Goal: Information Seeking & Learning: Compare options

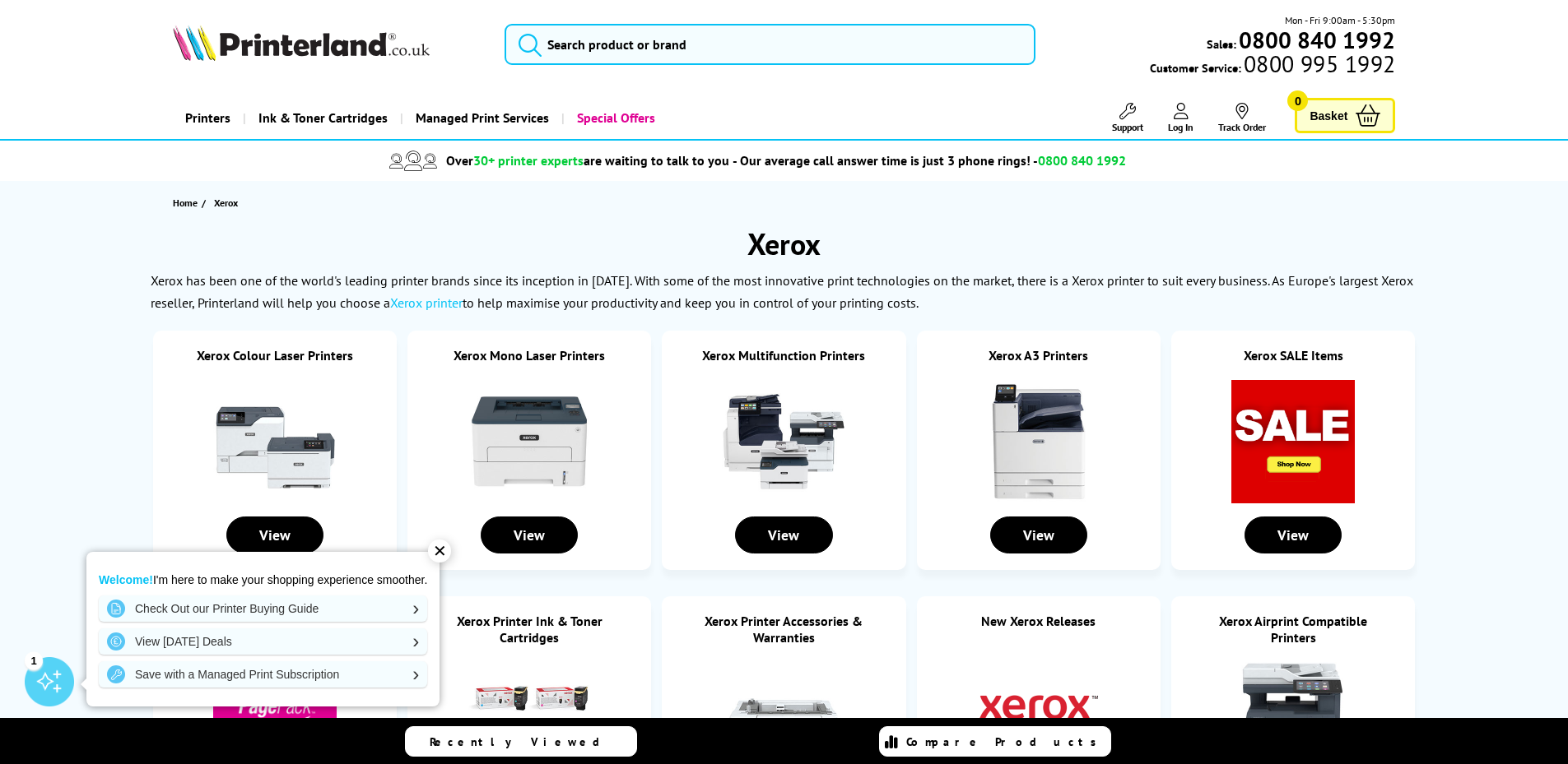
click at [514, 360] on link "Xerox Mono Laser Printers" at bounding box center [529, 355] width 152 height 16
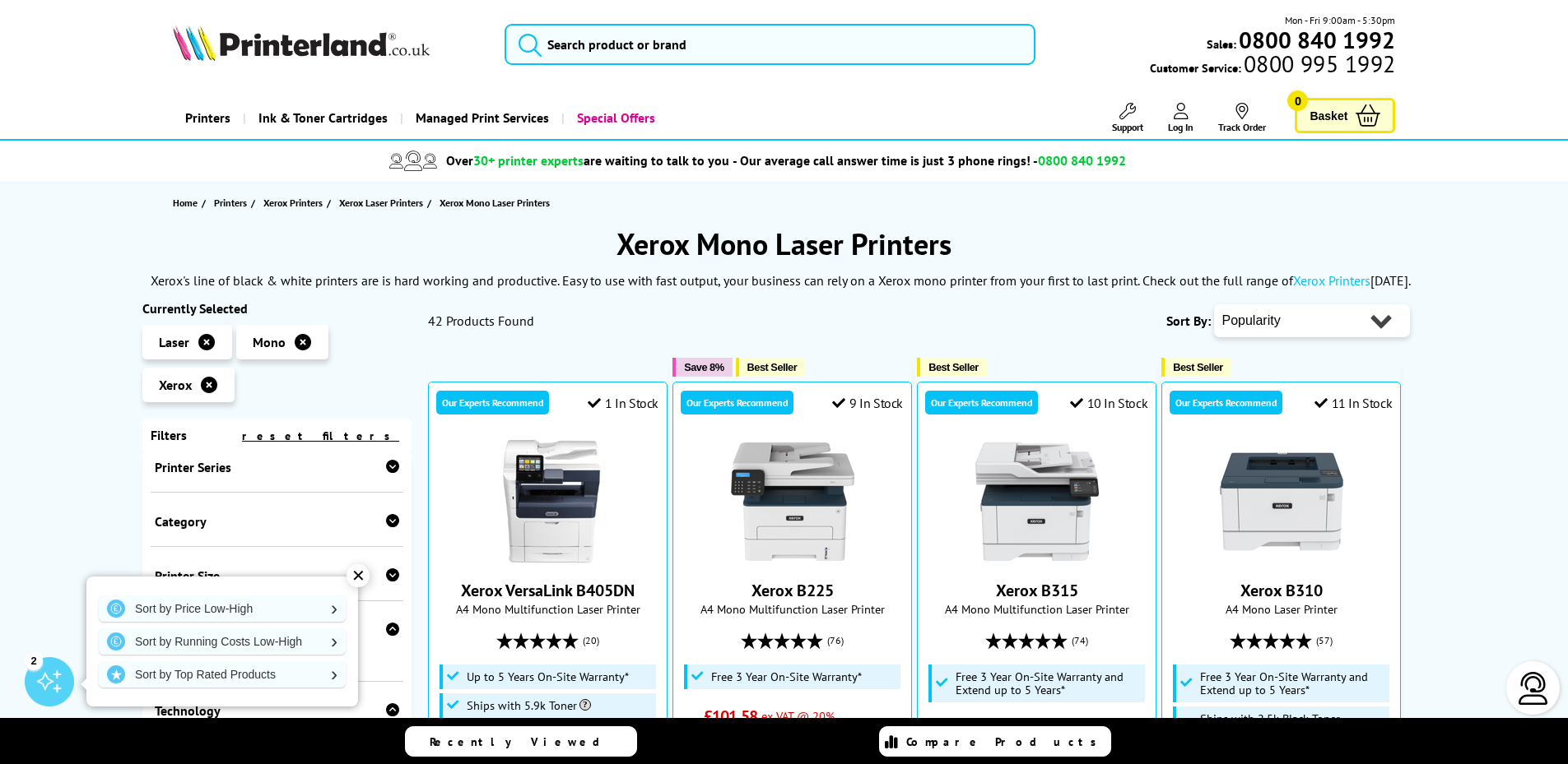
click at [1302, 319] on select "Popularity Rating Price - Low to High Price - High to Low Running Costs - Low t…" at bounding box center [1311, 321] width 195 height 33
click at [1309, 313] on select "Popularity Rating Price - Low to High Price - High to Low Running Costs - Low t…" at bounding box center [1311, 321] width 195 height 33
select select "Price Ascending"
click at [1213, 304] on select "Popularity Rating Price - Low to High Price - High to Low Running Costs - Low t…" at bounding box center [1311, 321] width 195 height 33
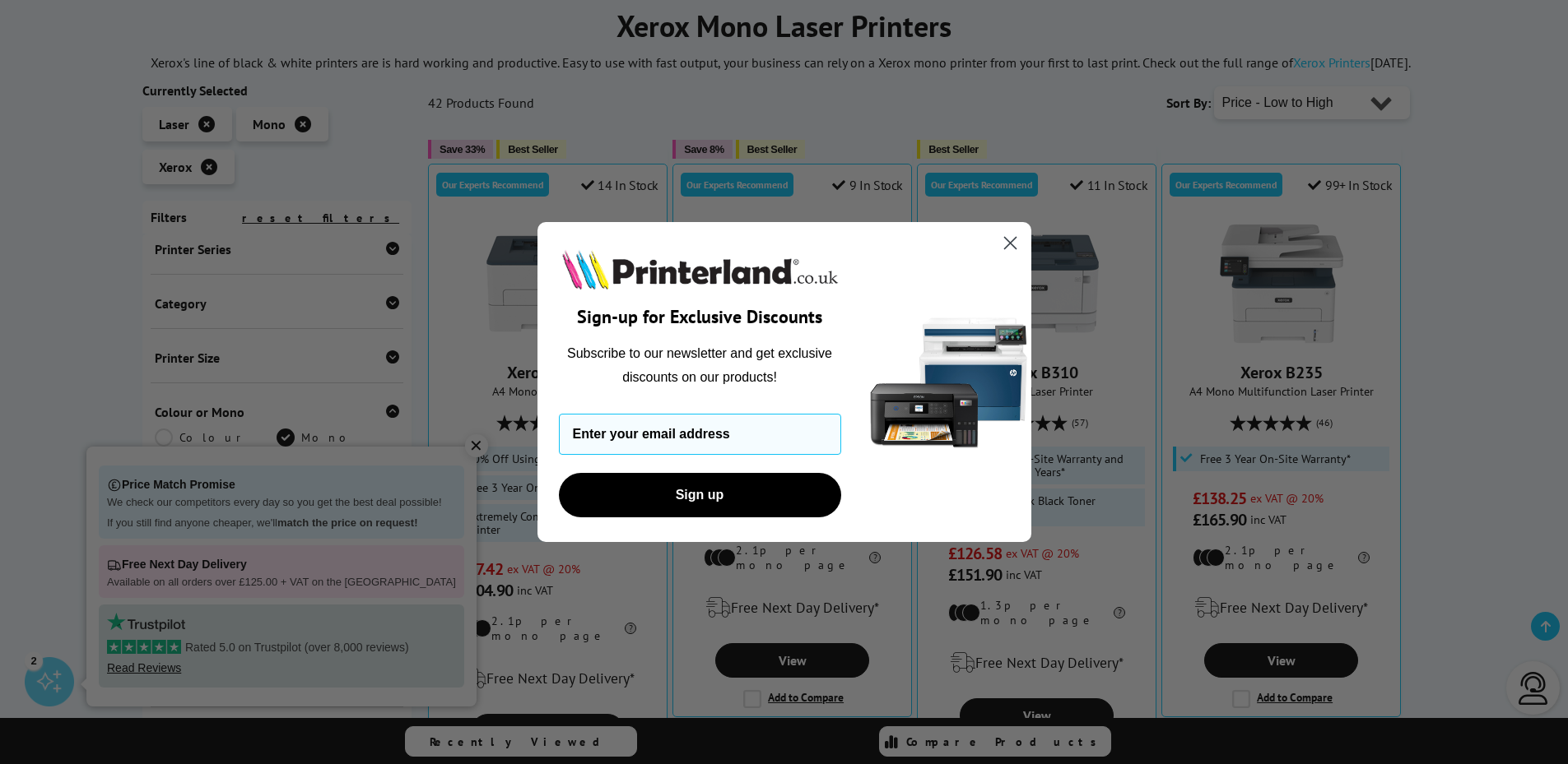
scroll to position [247, 0]
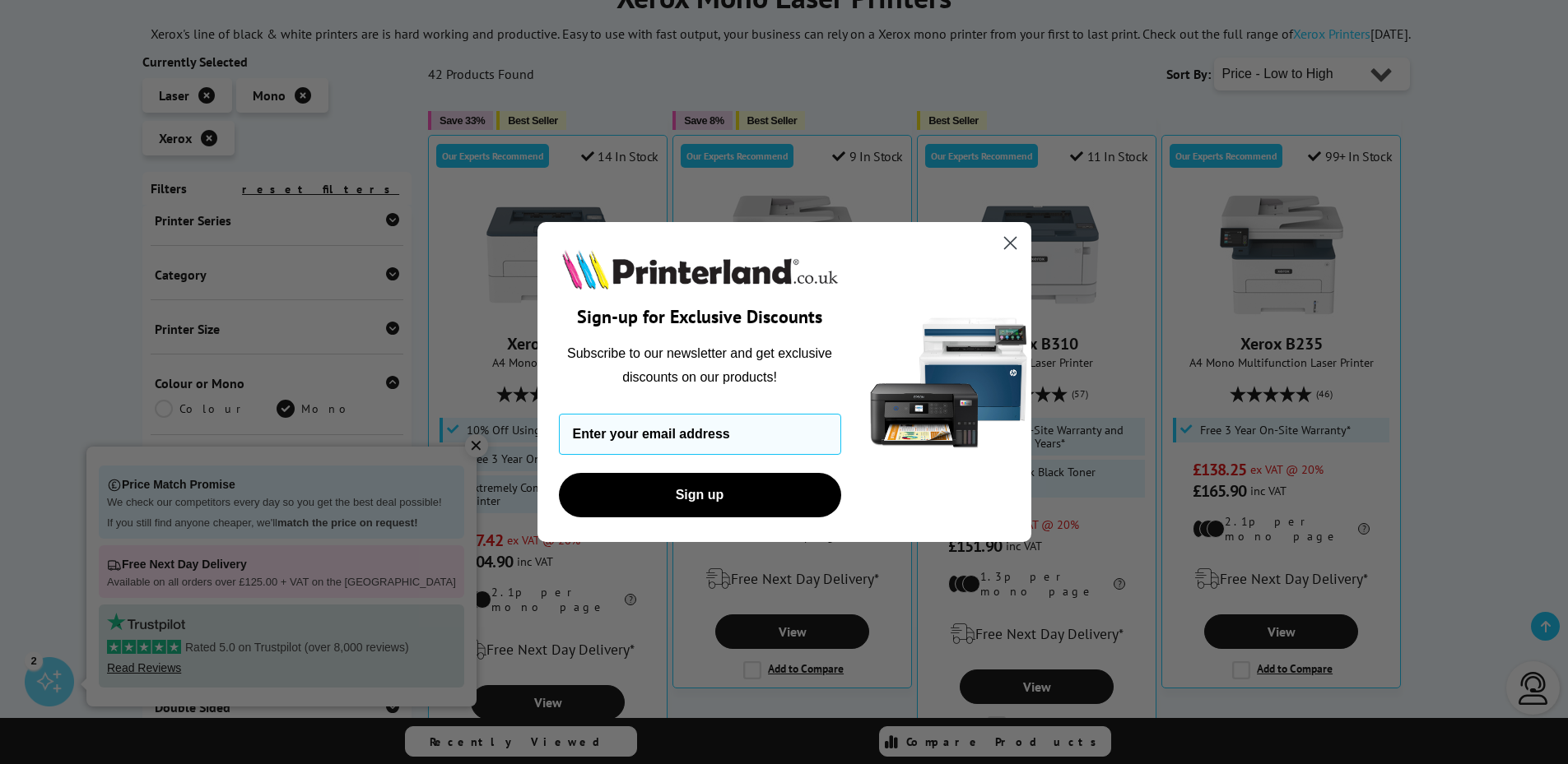
click at [1012, 242] on icon "Close dialog" at bounding box center [1010, 243] width 12 height 12
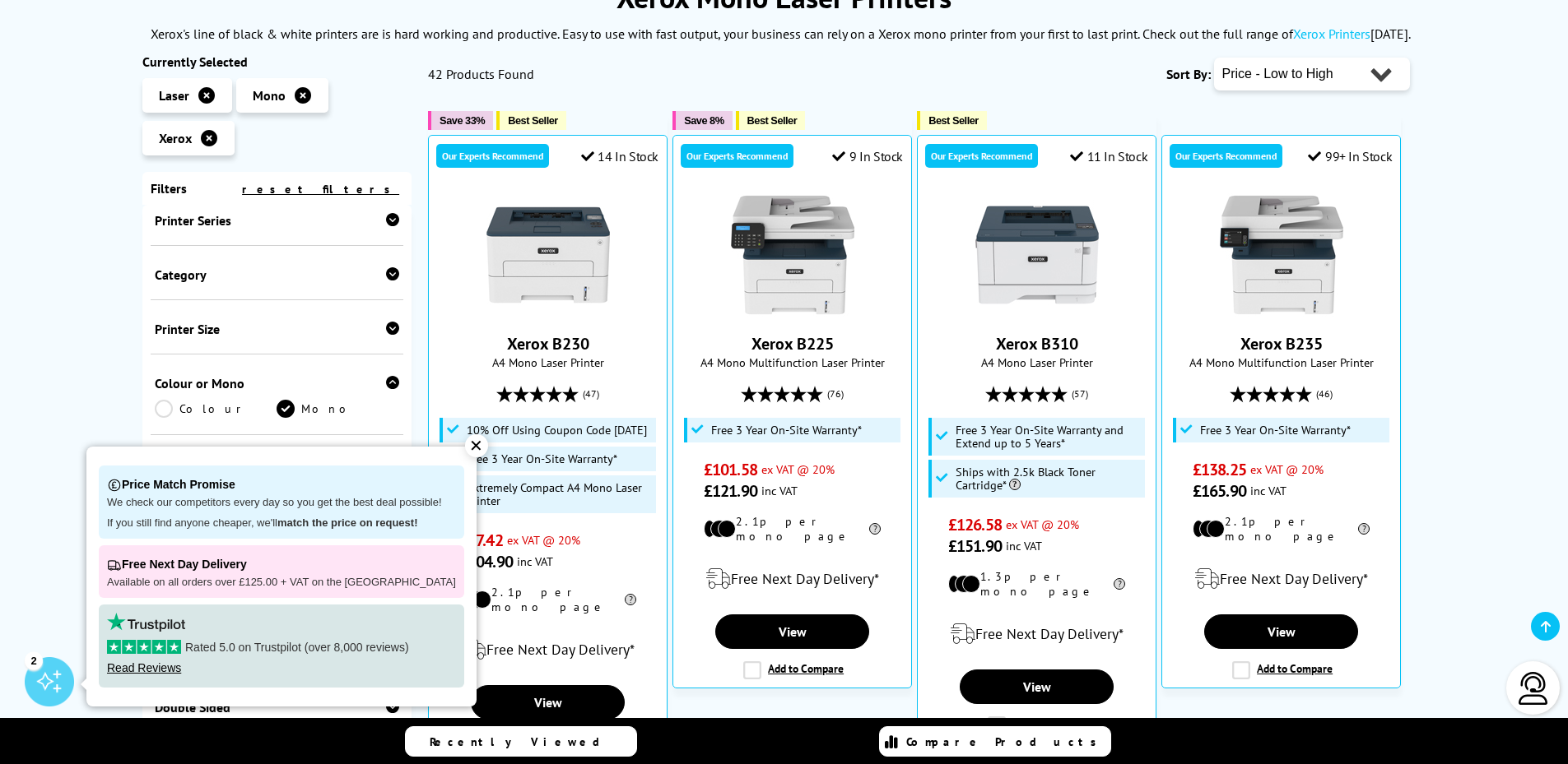
click at [465, 451] on div "✕" at bounding box center [476, 445] width 23 height 23
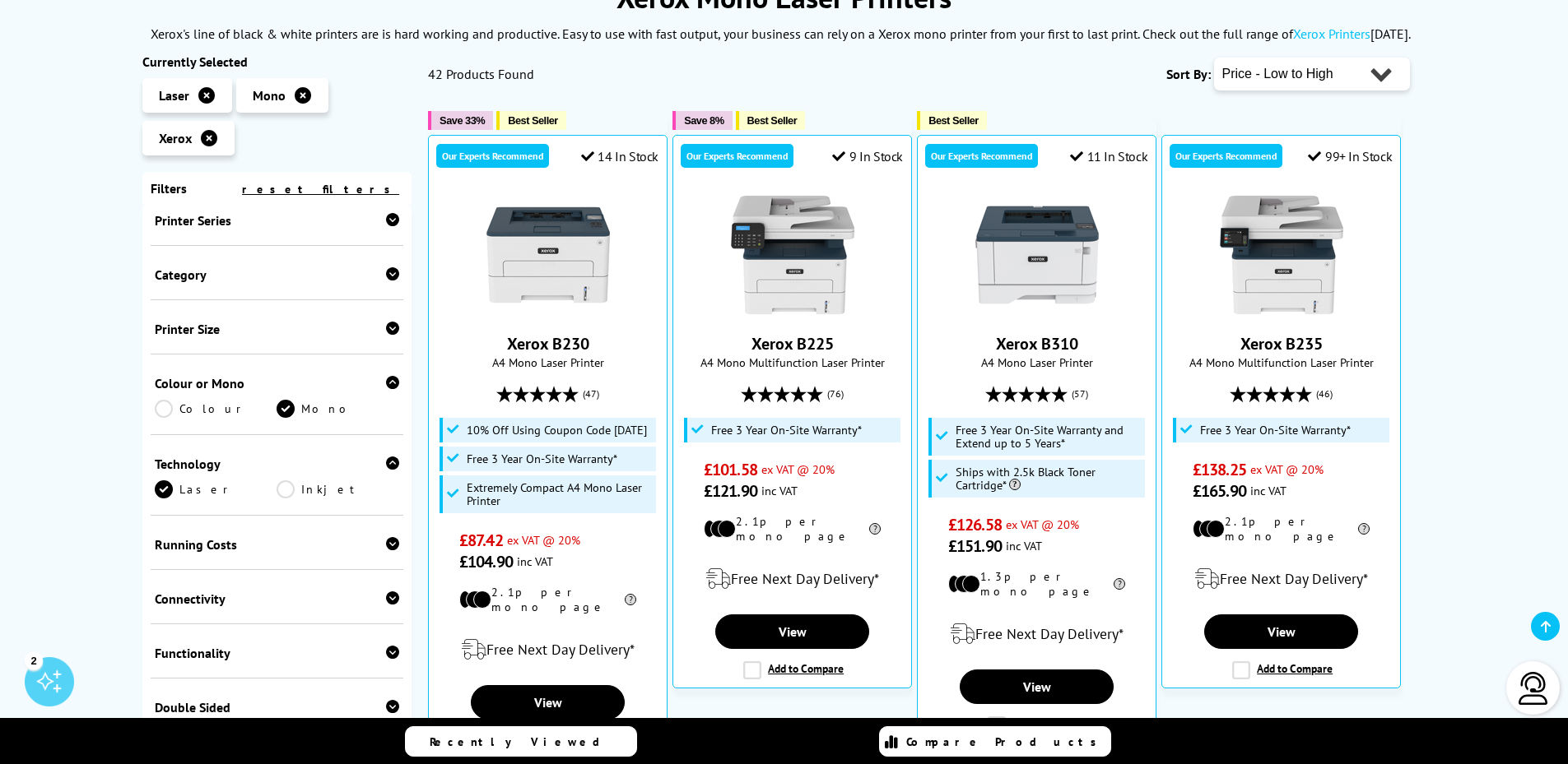
click at [374, 332] on div "Printer Size" at bounding box center [277, 329] width 245 height 16
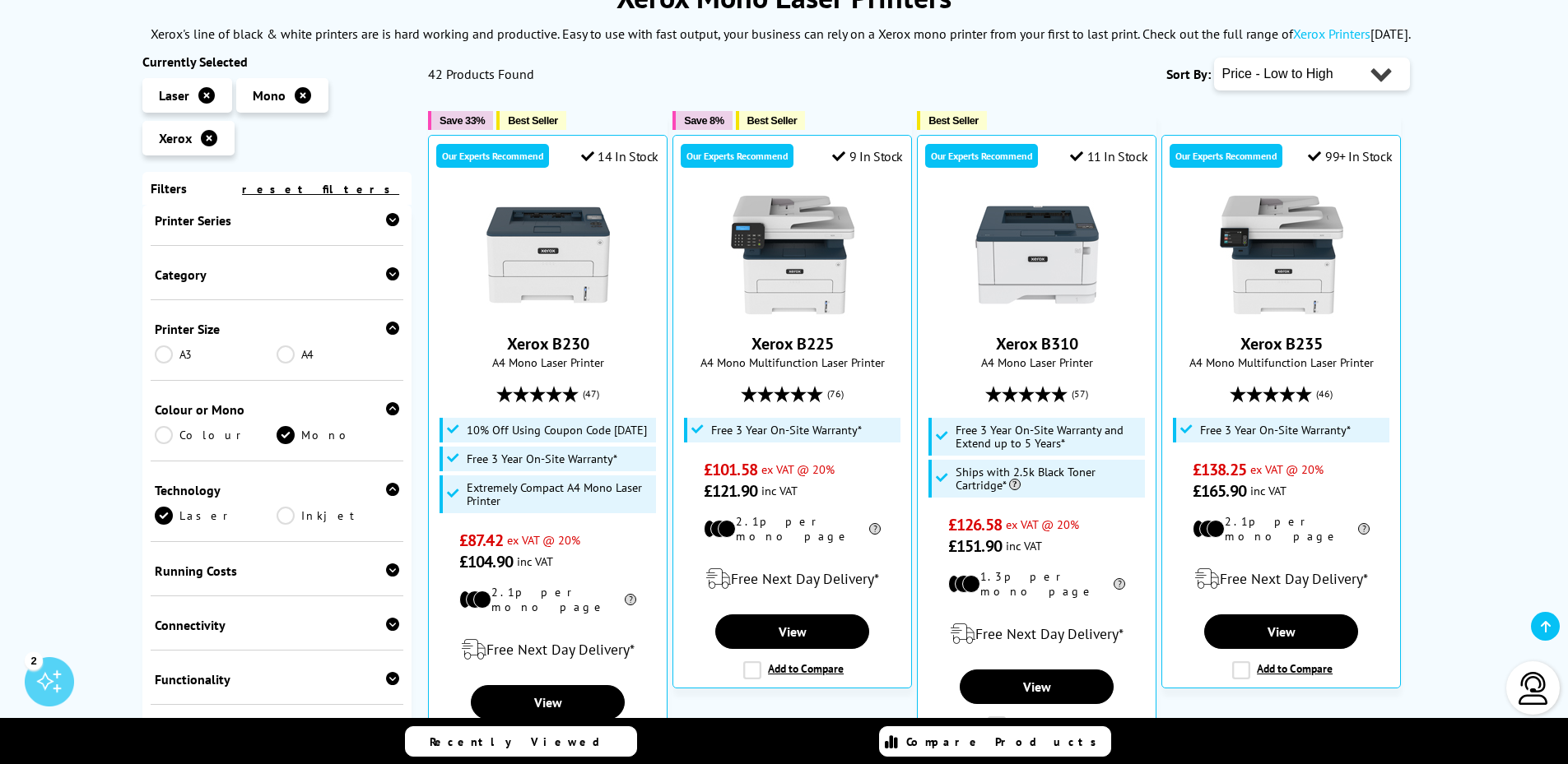
click at [290, 352] on link "A4" at bounding box center [337, 354] width 123 height 18
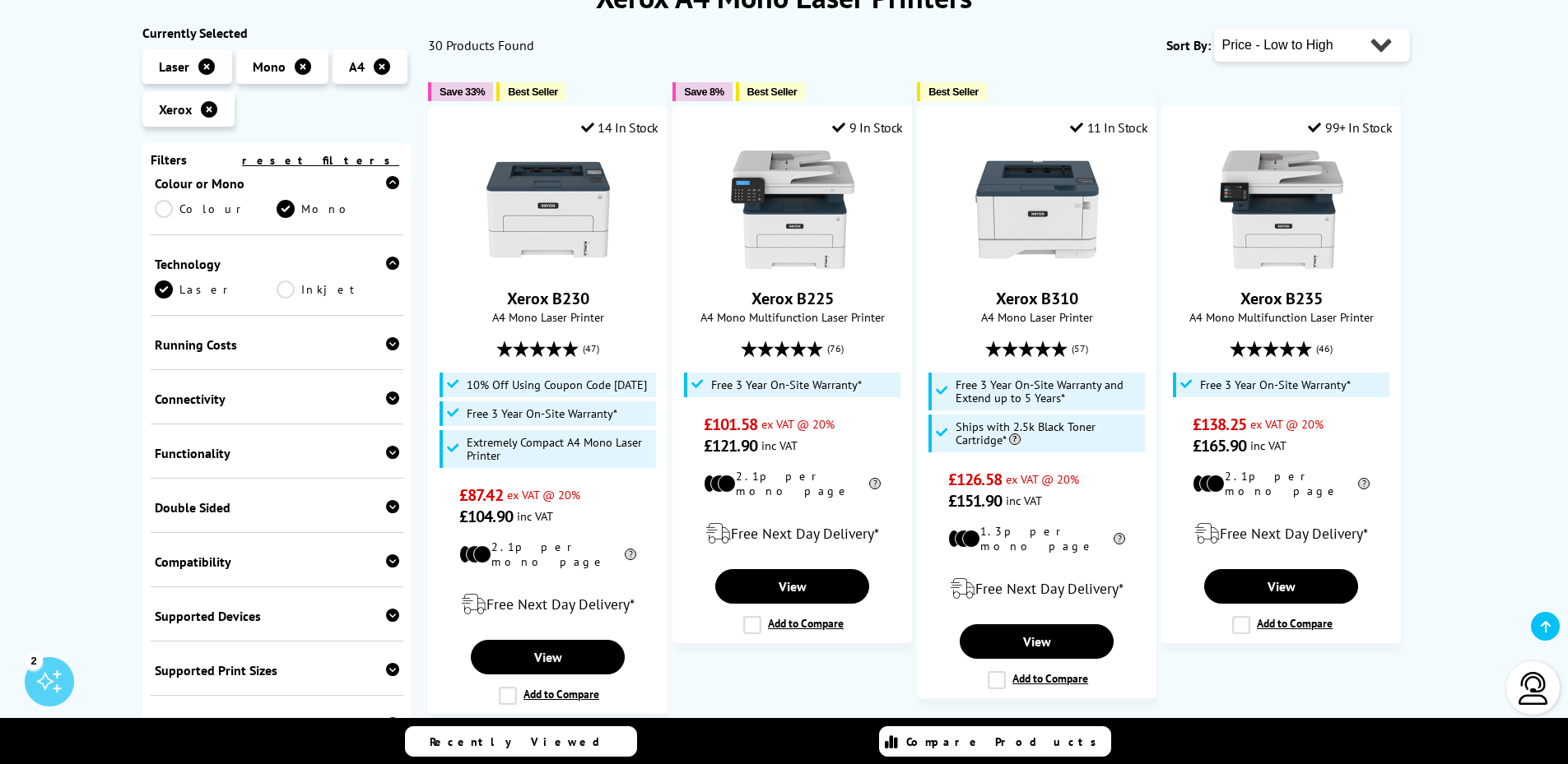
scroll to position [552, 0]
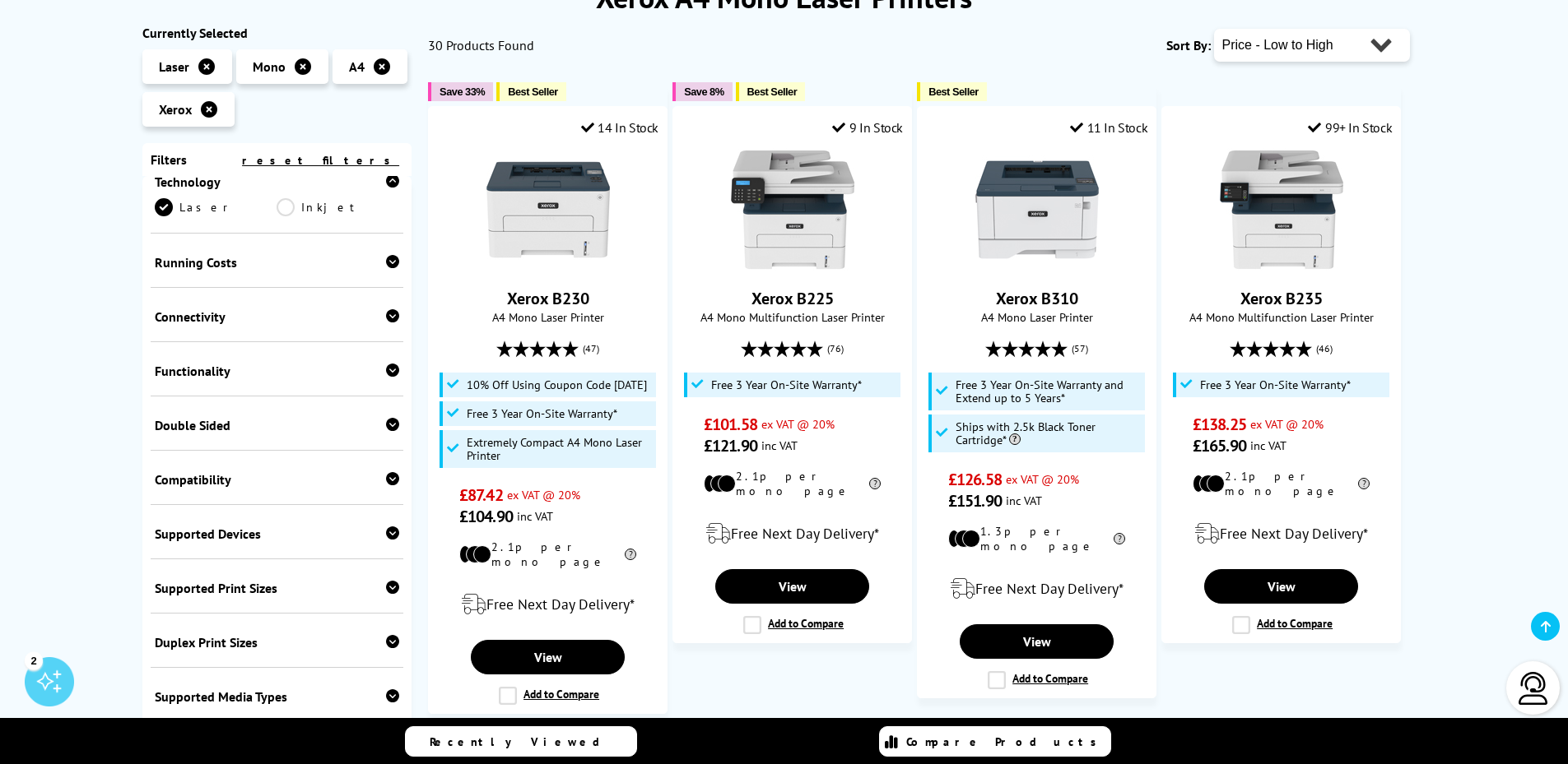
click at [373, 417] on div "Double Sided" at bounding box center [277, 425] width 245 height 16
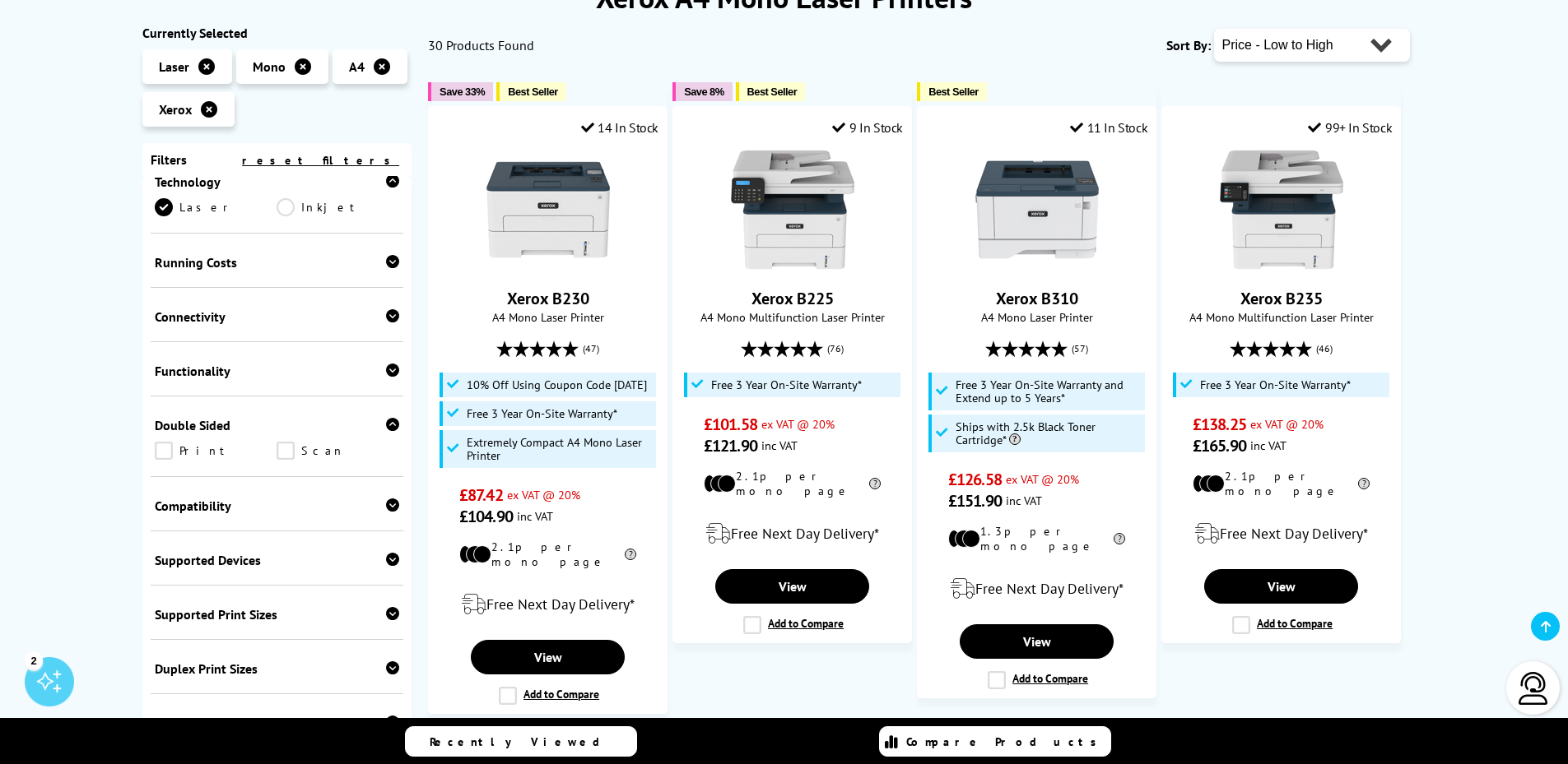
click at [207, 448] on link "Print" at bounding box center [215, 451] width 123 height 18
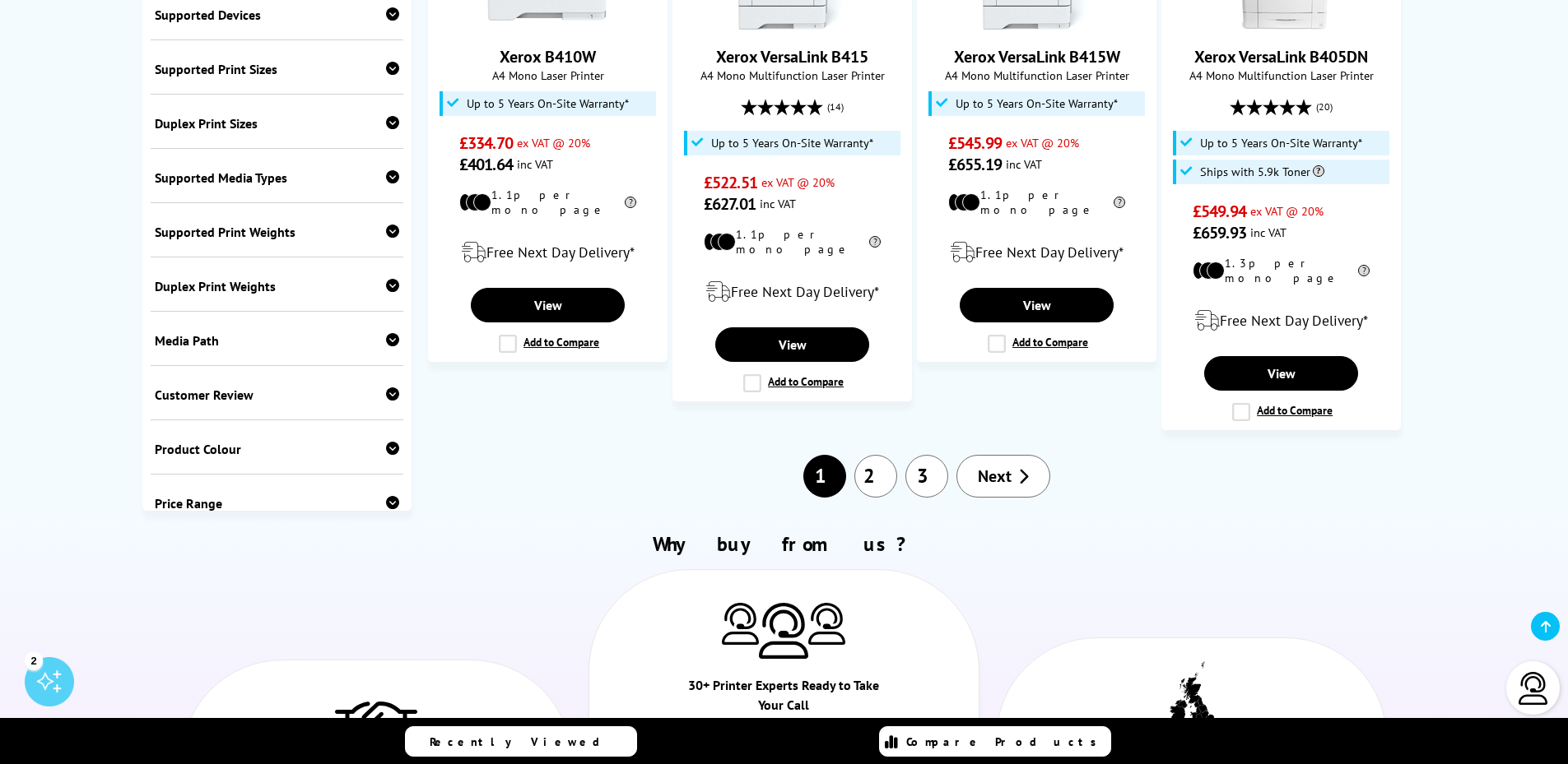
scroll to position [662, 0]
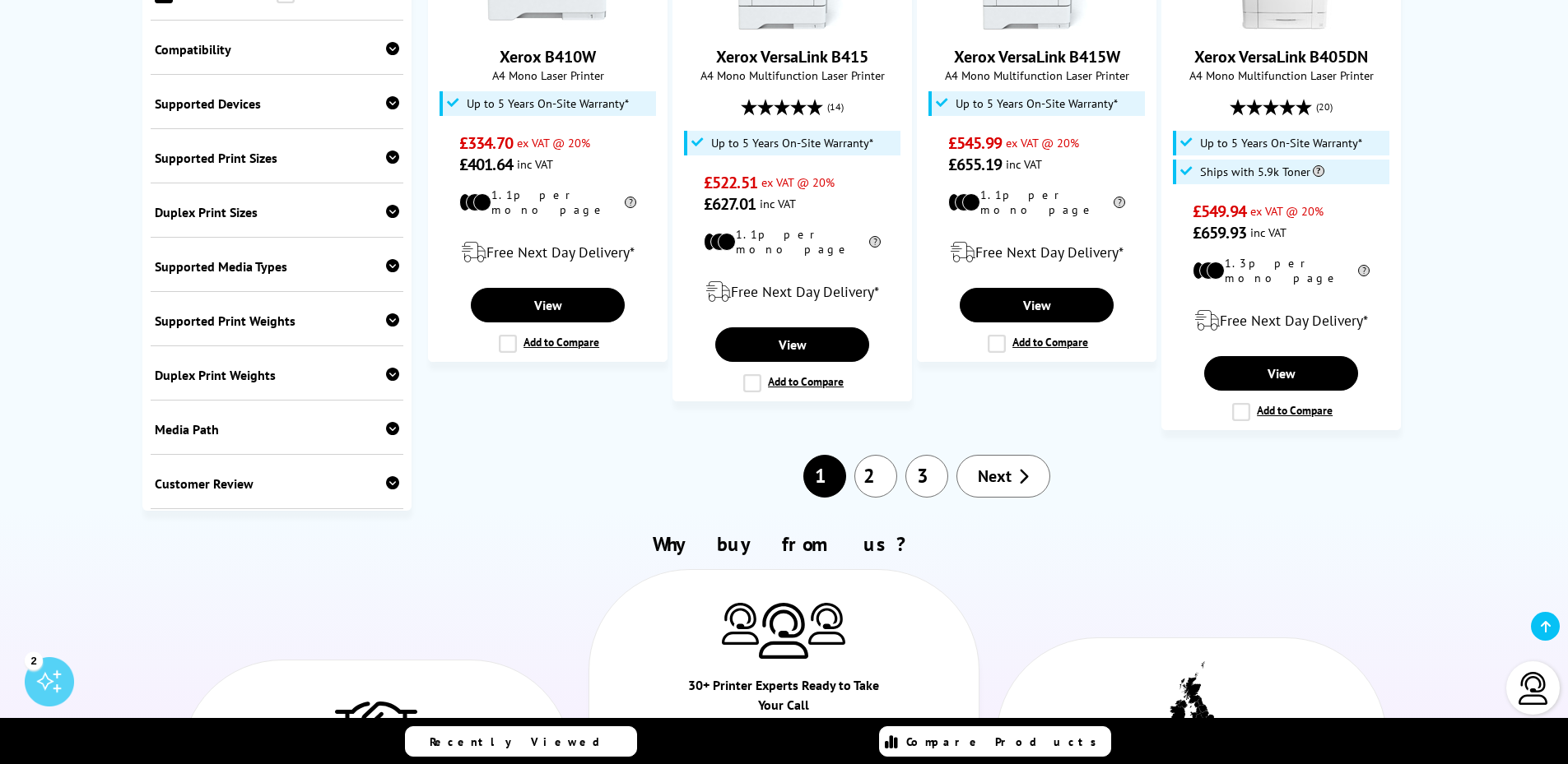
click at [389, 313] on icon at bounding box center [393, 320] width 13 height 13
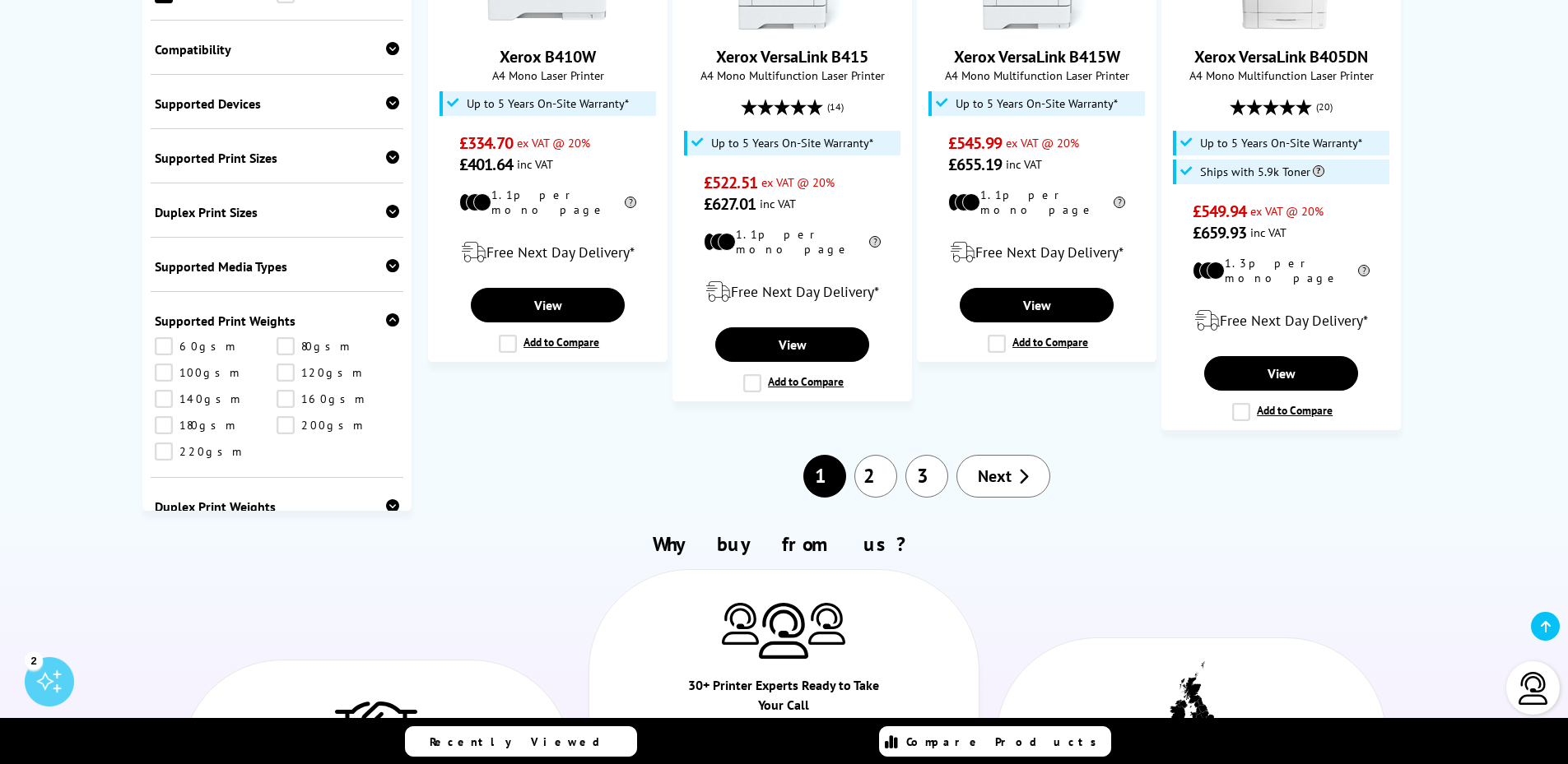
click at [389, 313] on icon at bounding box center [393, 320] width 13 height 13
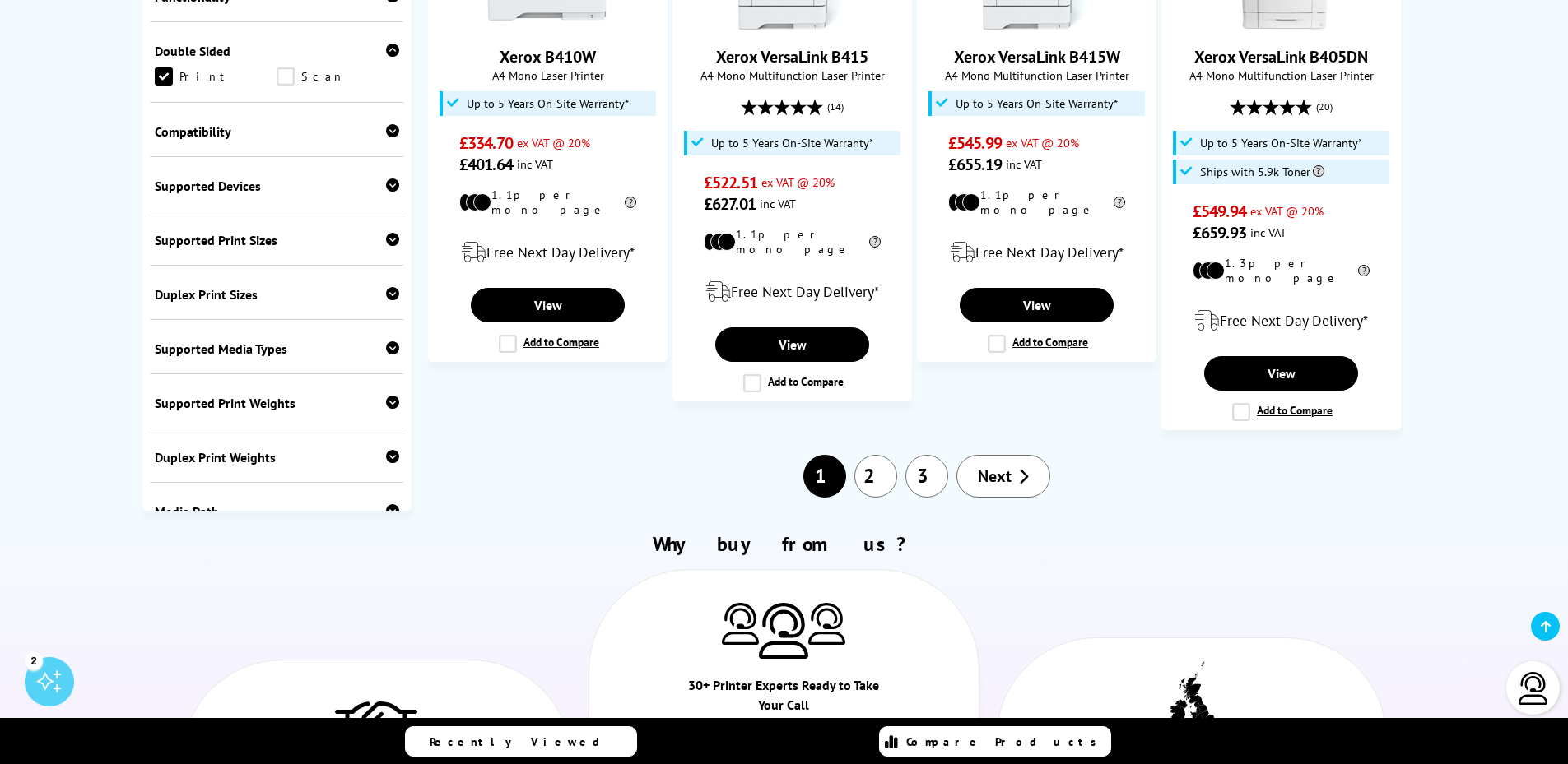
scroll to position [498, 0]
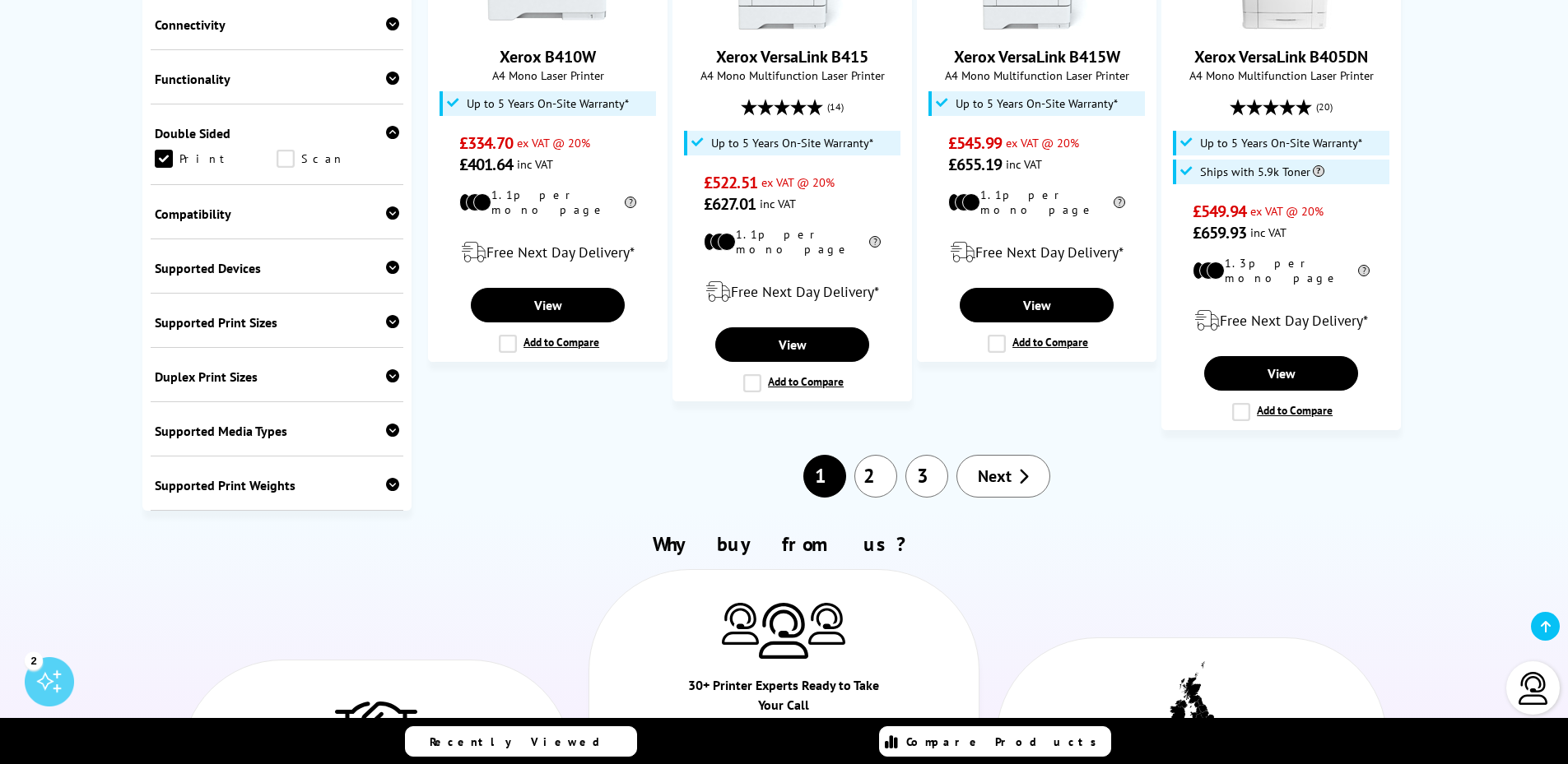
click at [390, 261] on icon at bounding box center [393, 267] width 13 height 13
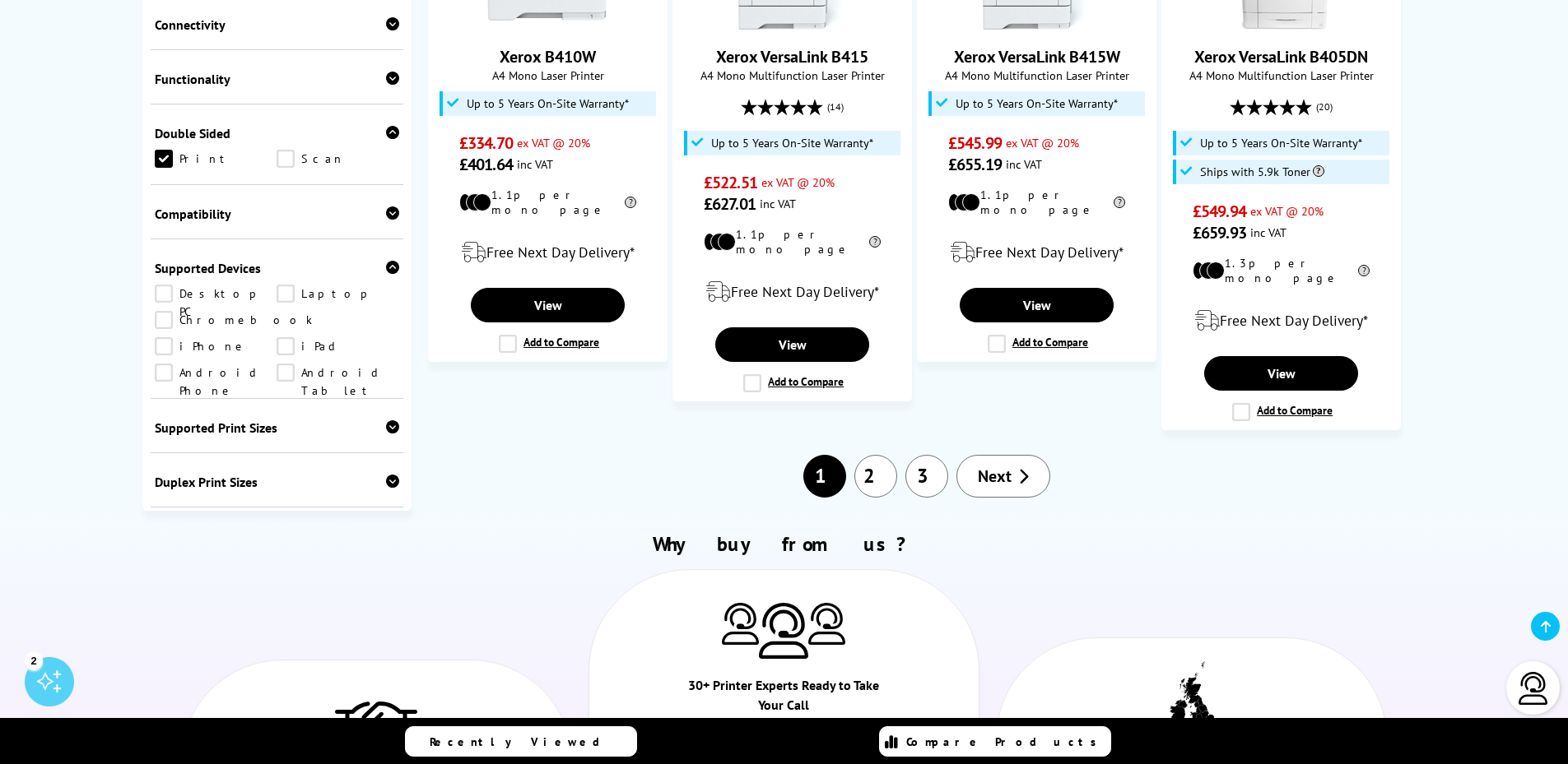
click at [390, 261] on icon at bounding box center [393, 267] width 13 height 13
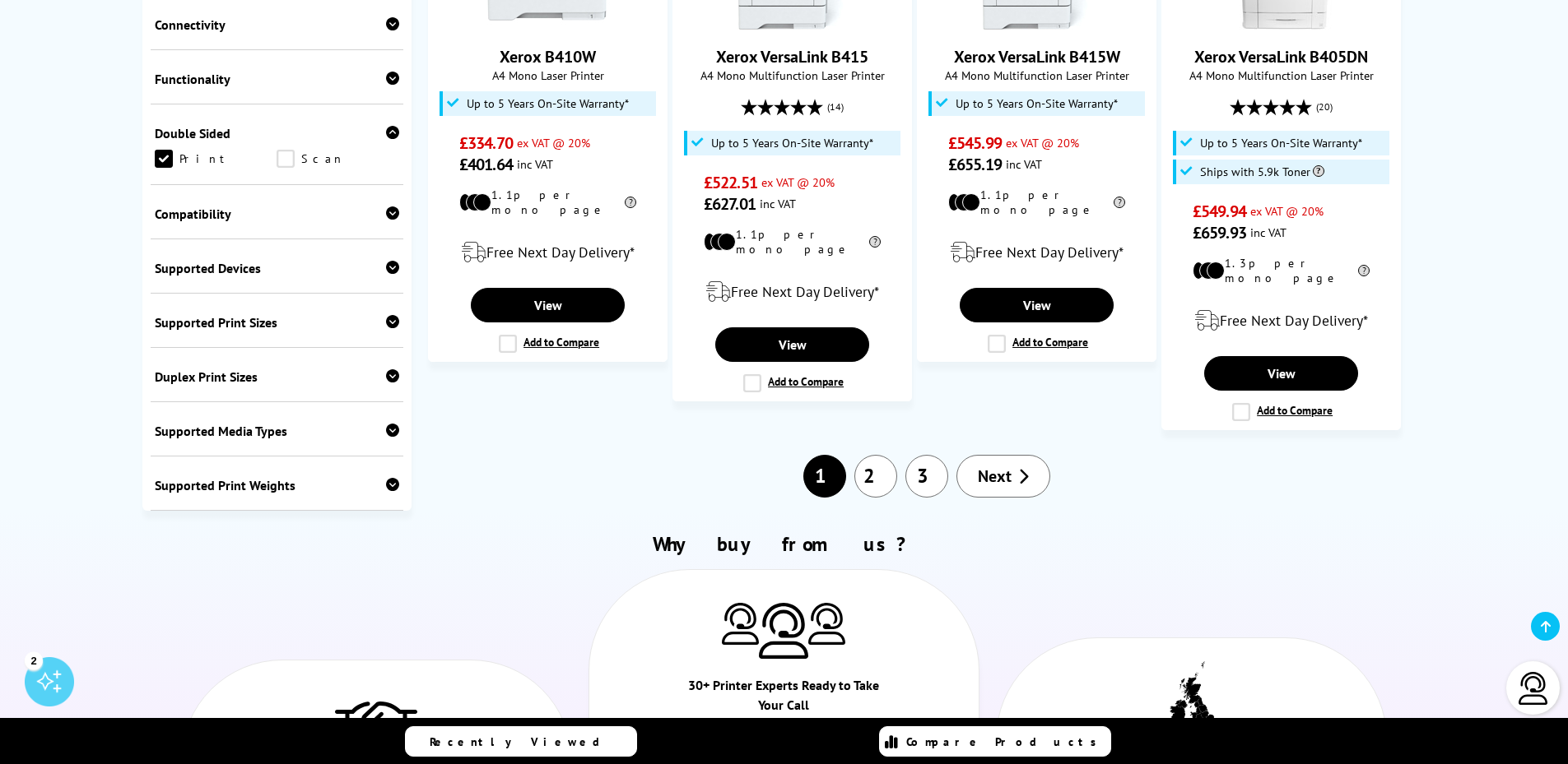
click at [395, 195] on div "Compatibility Windows Mac Linux Chrome OS" at bounding box center [277, 213] width 254 height 55
click at [387, 206] on icon at bounding box center [393, 213] width 13 height 13
drag, startPoint x: 387, startPoint y: 192, endPoint x: 378, endPoint y: 216, distance: 25.6
click at [387, 206] on icon at bounding box center [393, 213] width 13 height 13
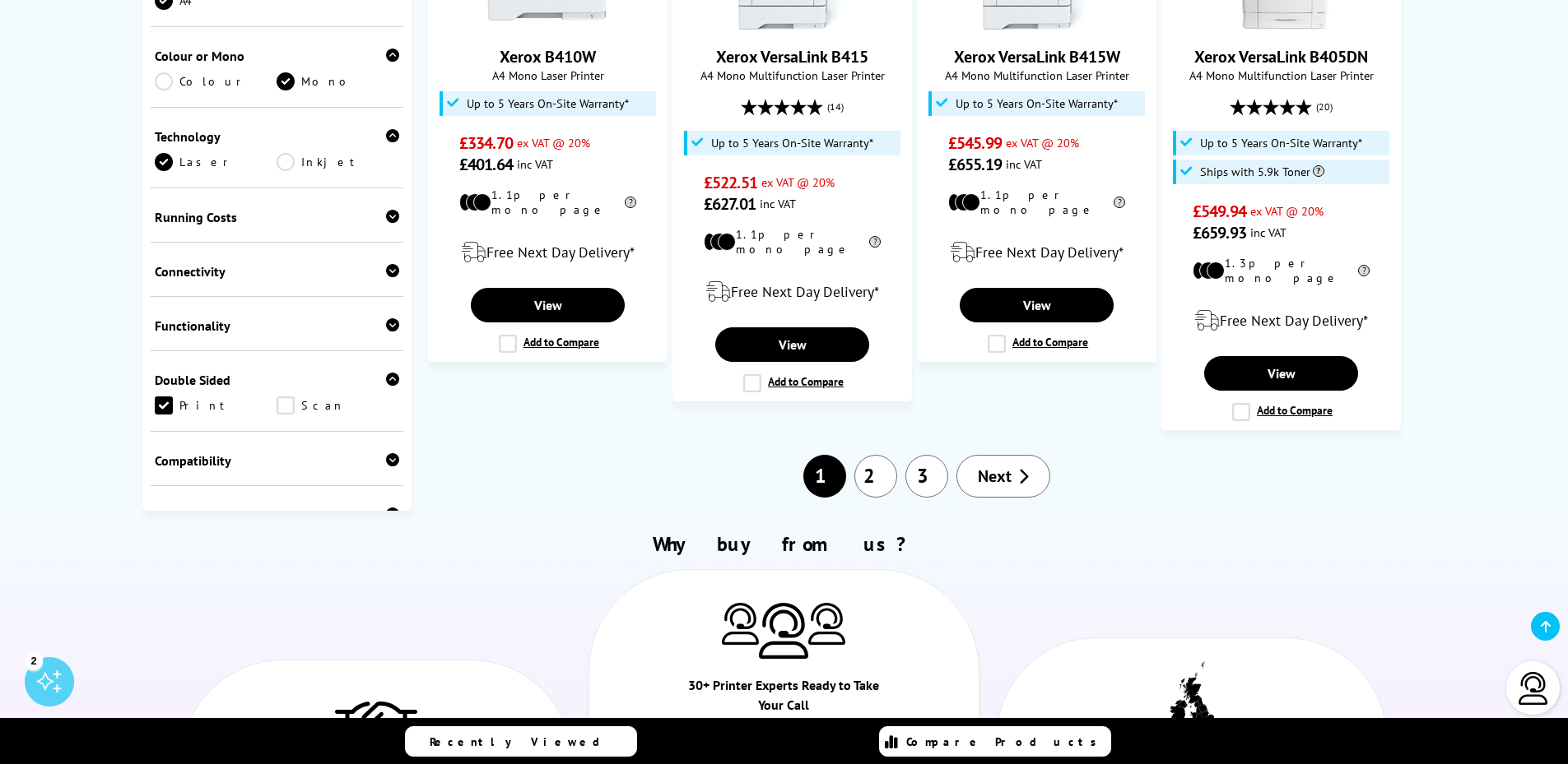
click at [386, 318] on icon at bounding box center [393, 324] width 13 height 13
click at [386, 264] on icon at bounding box center [393, 271] width 13 height 13
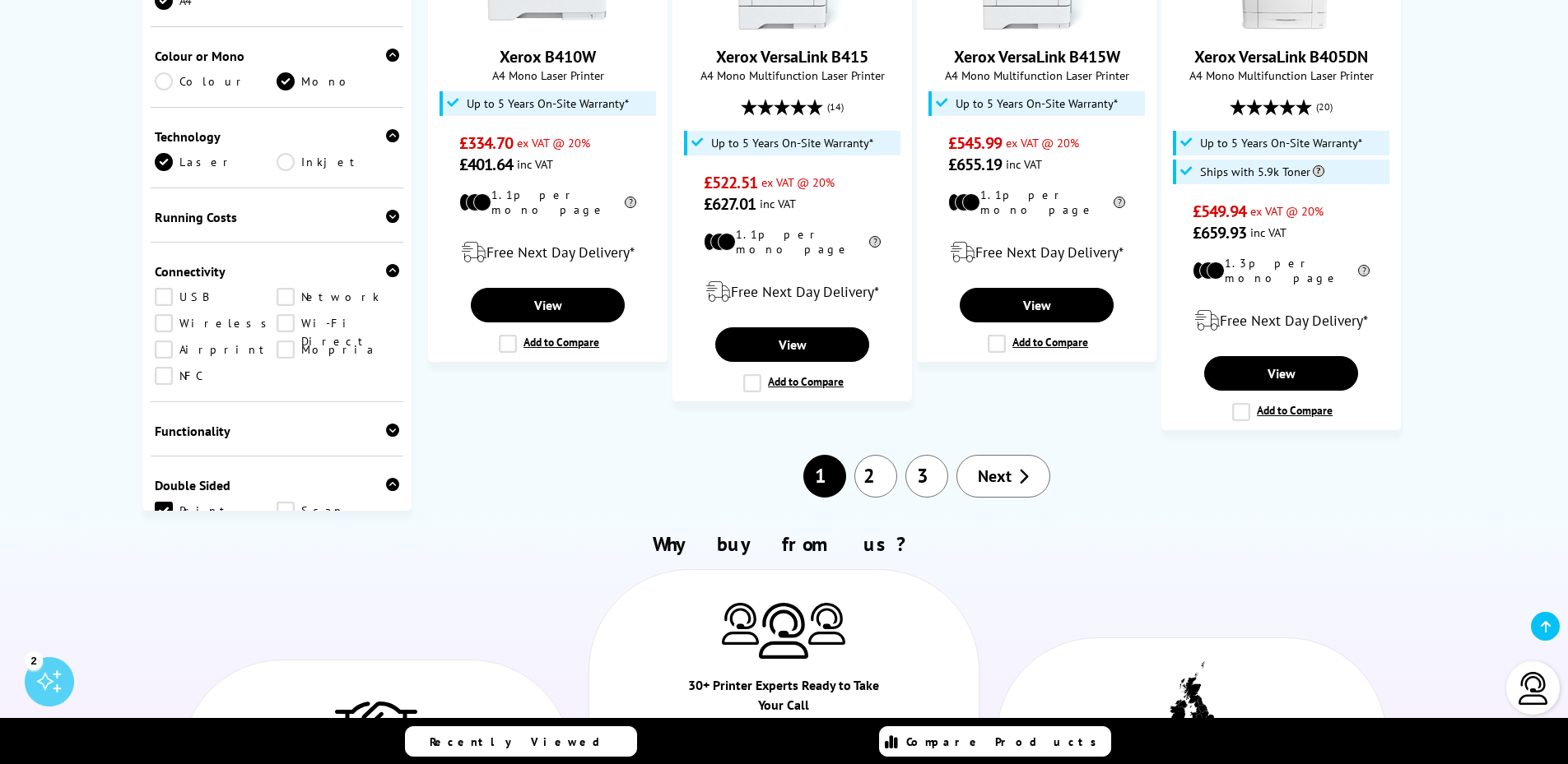
click at [386, 264] on icon at bounding box center [393, 271] width 13 height 13
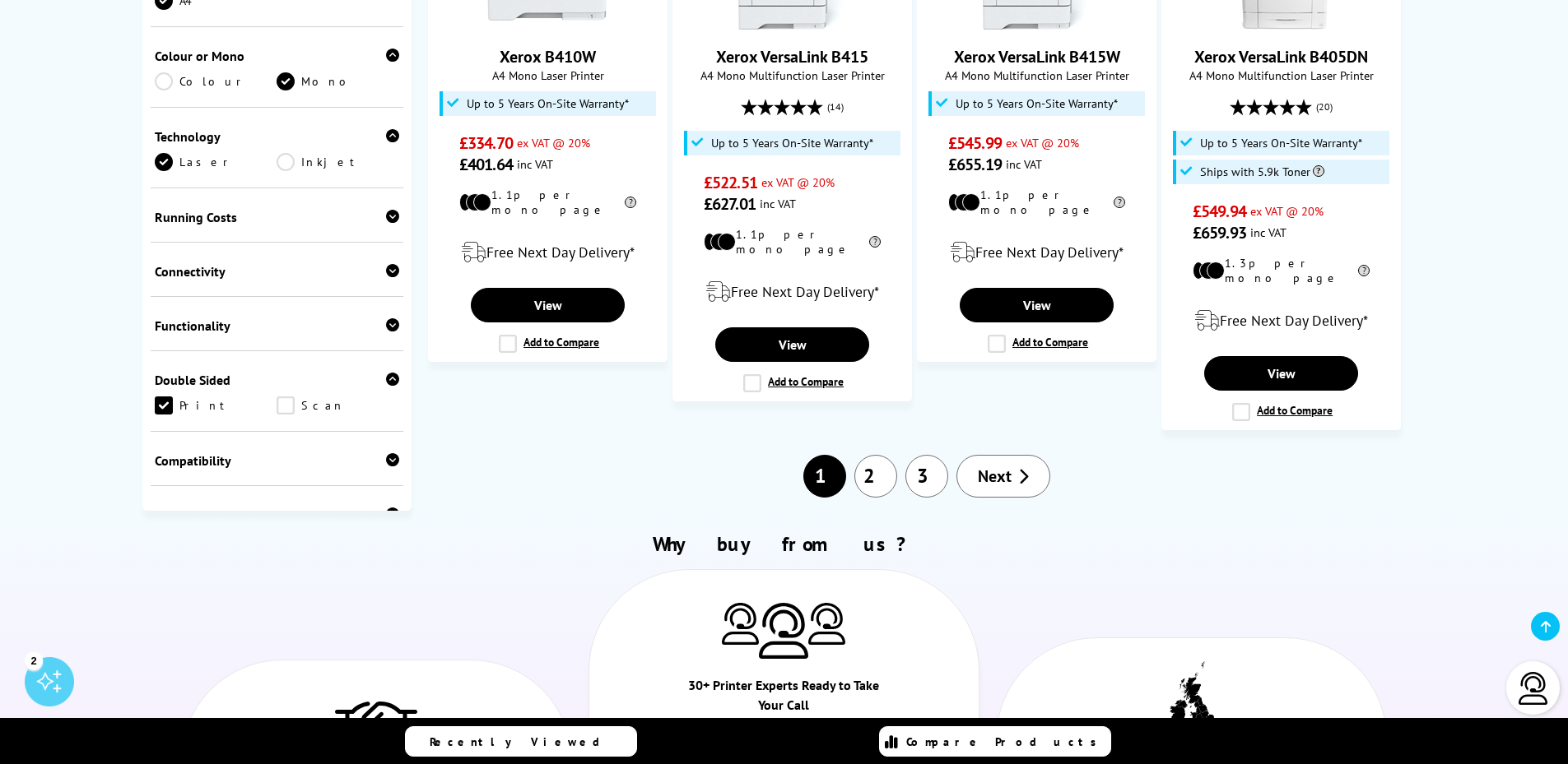
click at [391, 264] on icon at bounding box center [393, 271] width 13 height 13
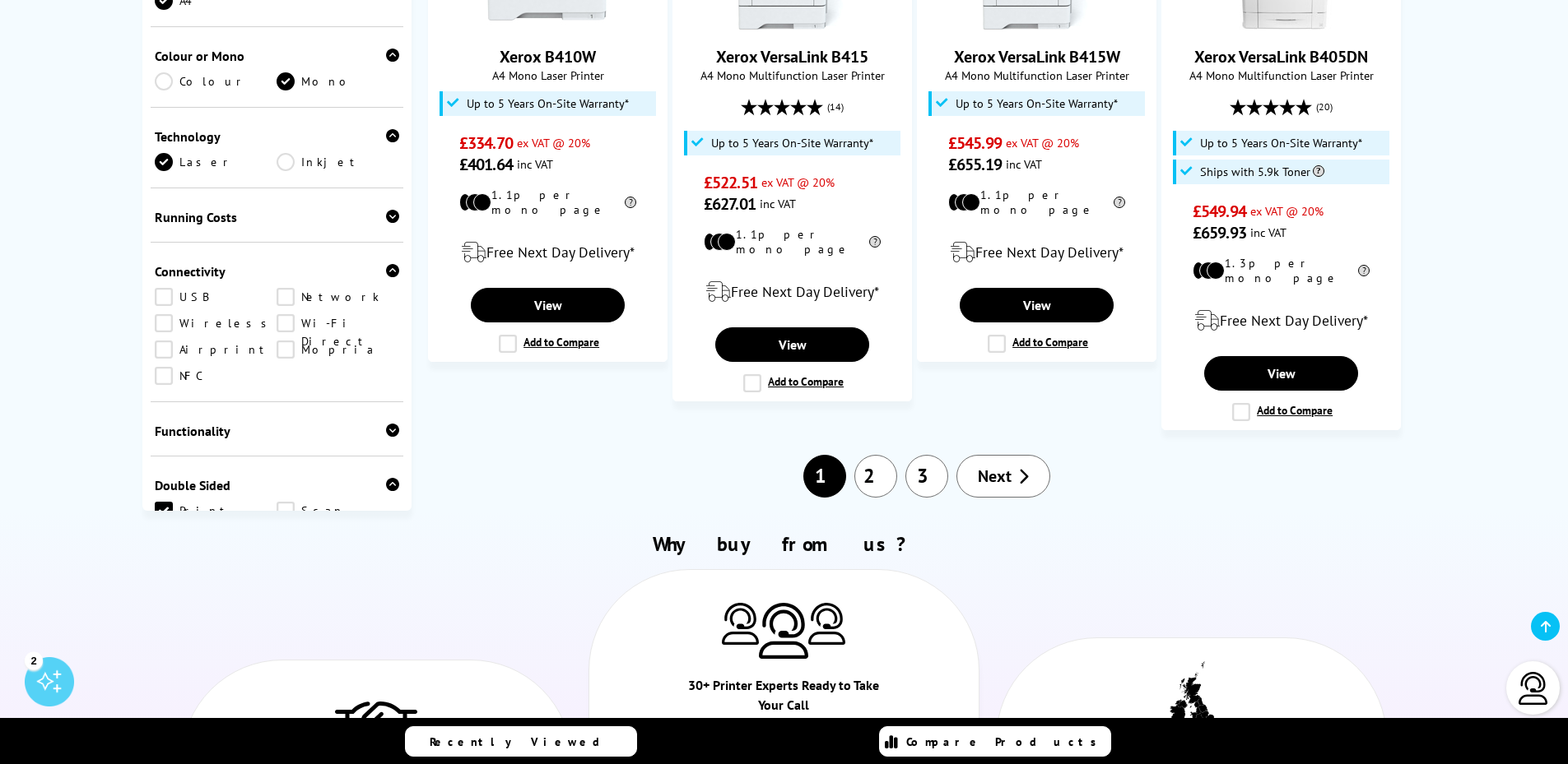
click at [297, 288] on link "Network" at bounding box center [337, 297] width 123 height 18
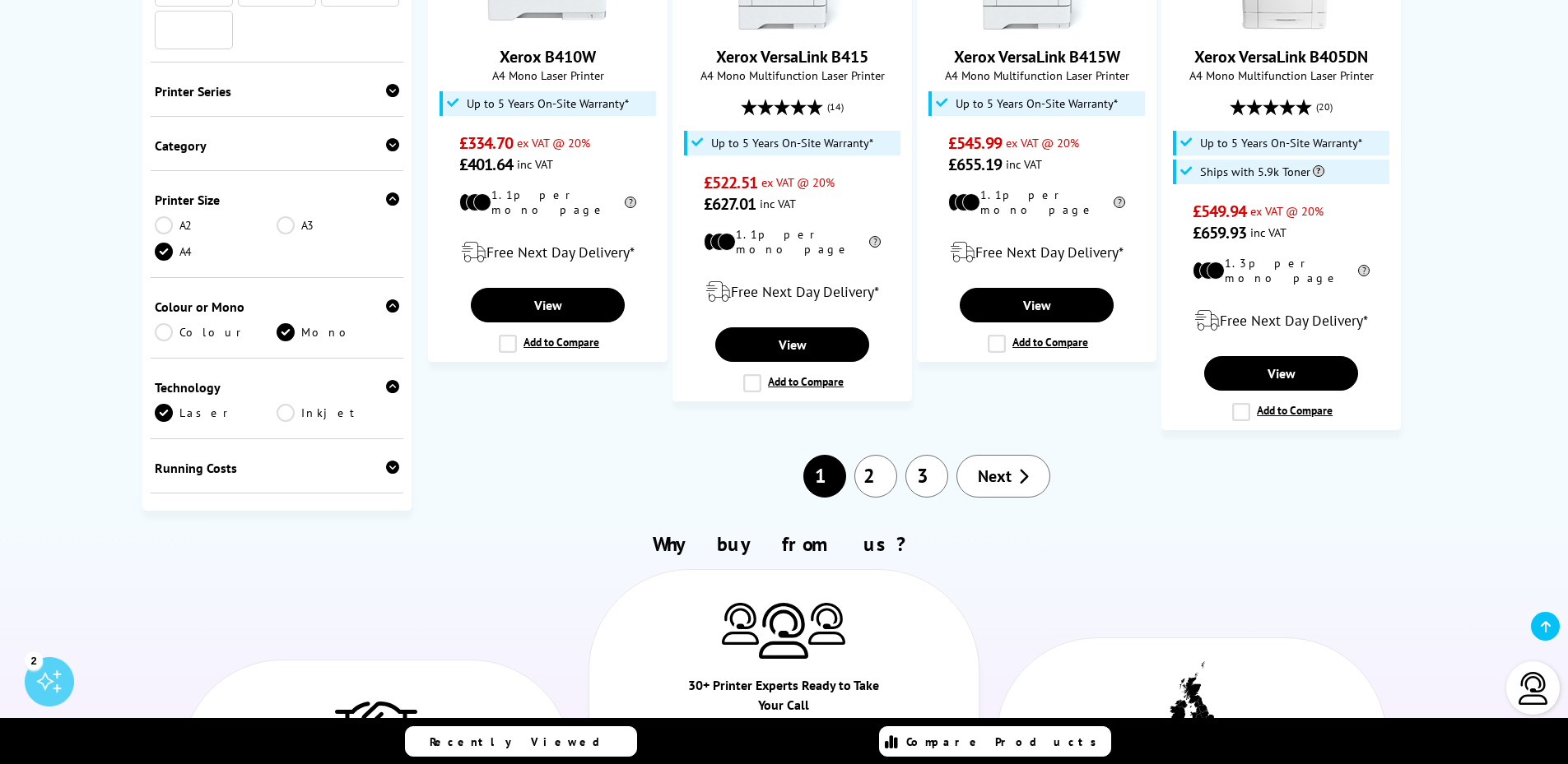
scroll to position [474, 0]
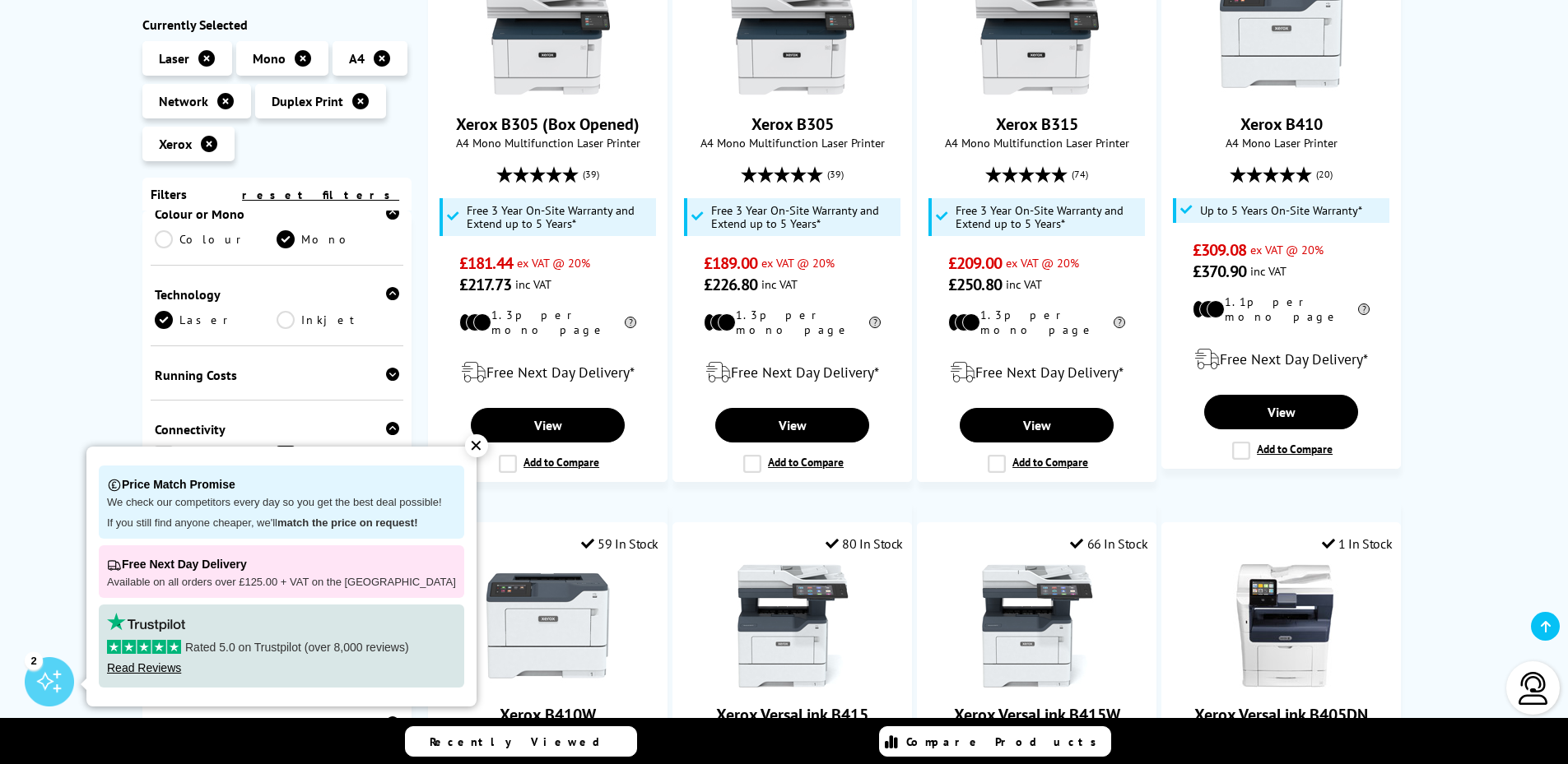
click at [466, 441] on div "✕" at bounding box center [476, 445] width 23 height 23
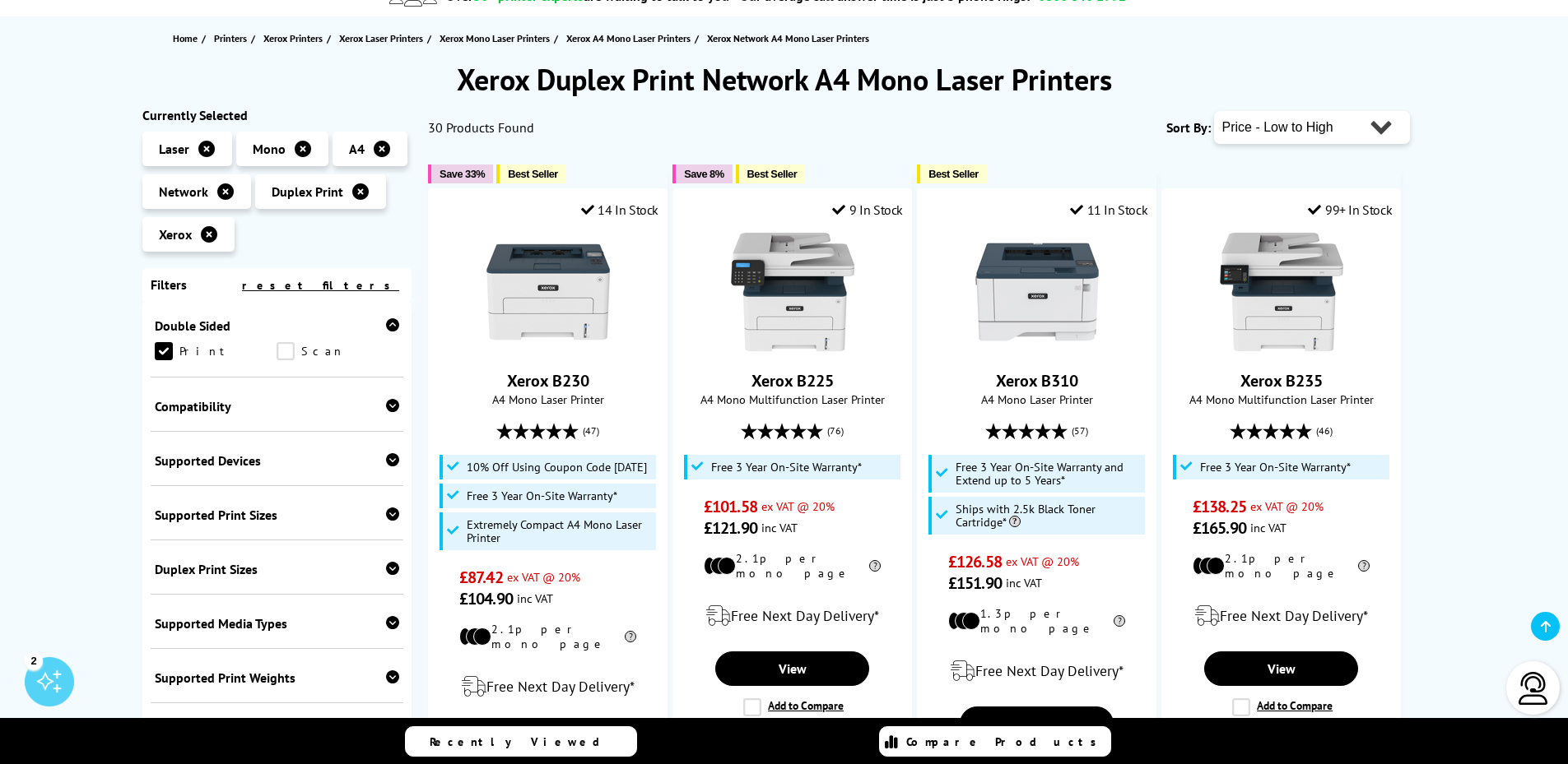
scroll to position [932, 0]
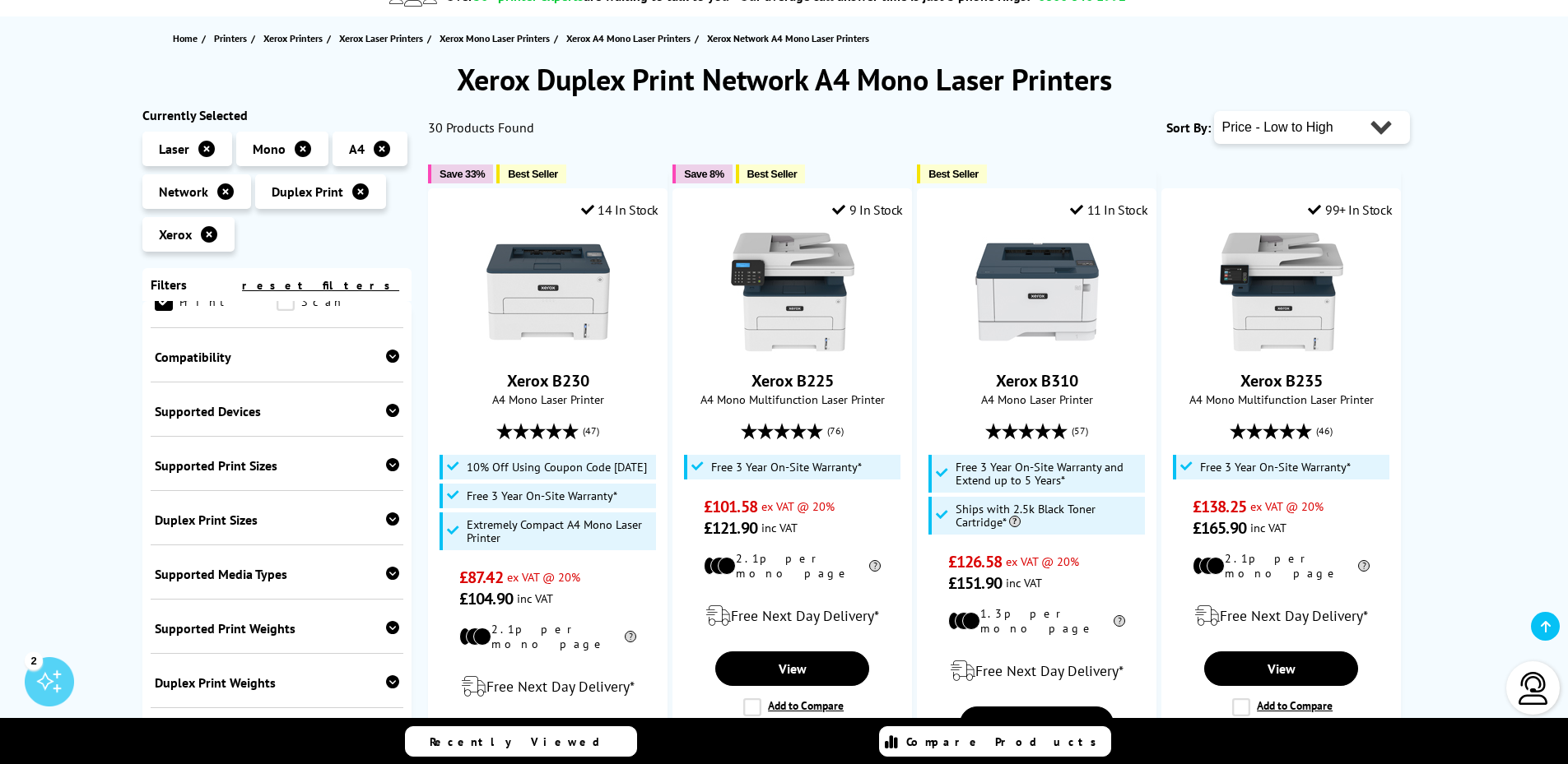
click at [270, 579] on div "Supported Media Types" at bounding box center [277, 574] width 245 height 16
click at [267, 578] on div "Supported Media Types" at bounding box center [277, 574] width 245 height 16
click at [261, 621] on div "Supported Print Weights 60gsm 80gsm 100gsm 120gsm 140gsm 160gsm 180gsm 200gsm" at bounding box center [277, 627] width 254 height 55
click at [260, 629] on div "Supported Print Weights" at bounding box center [277, 629] width 245 height 16
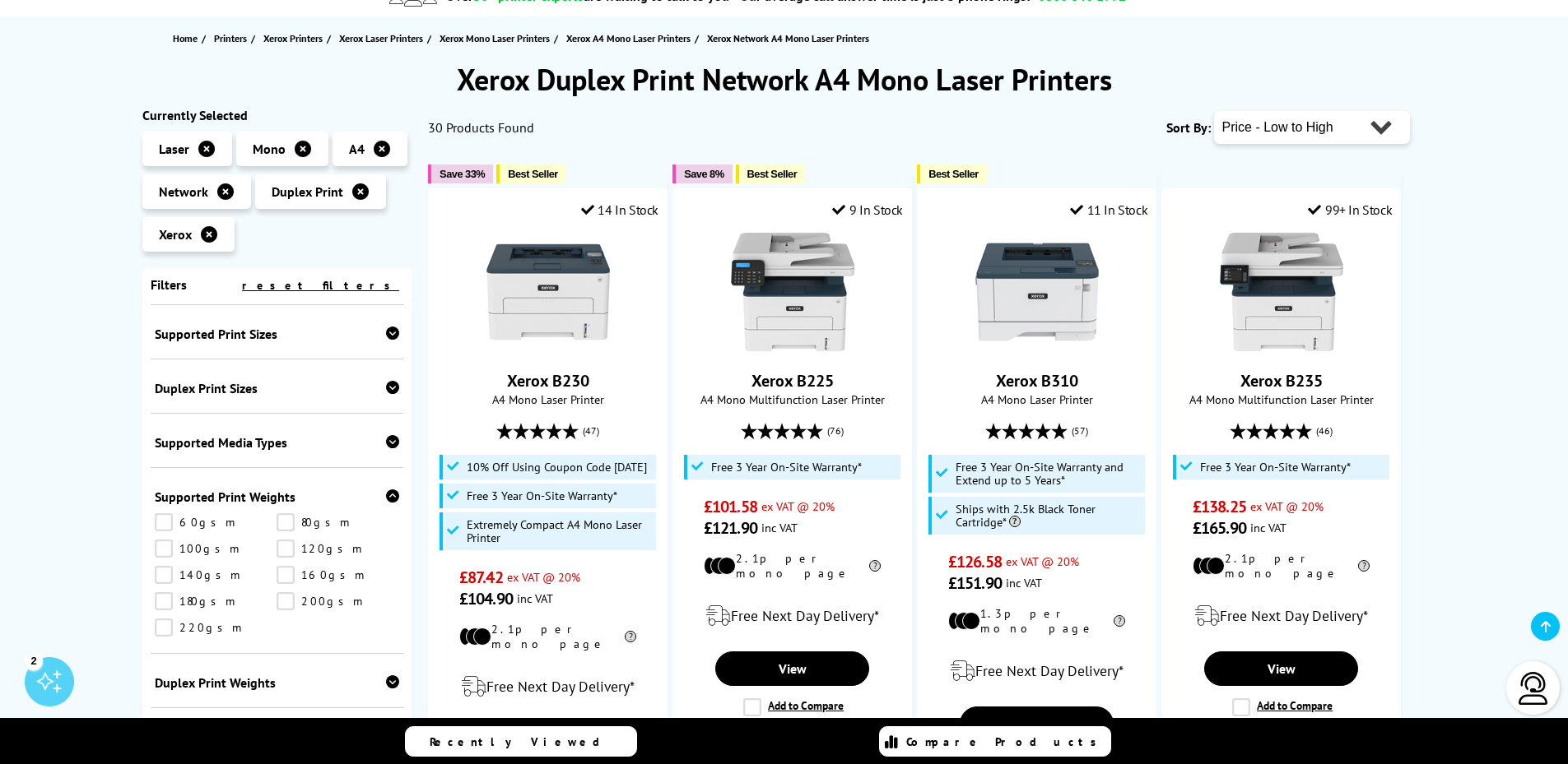
click at [249, 501] on div "Supported Print Weights" at bounding box center [277, 497] width 245 height 16
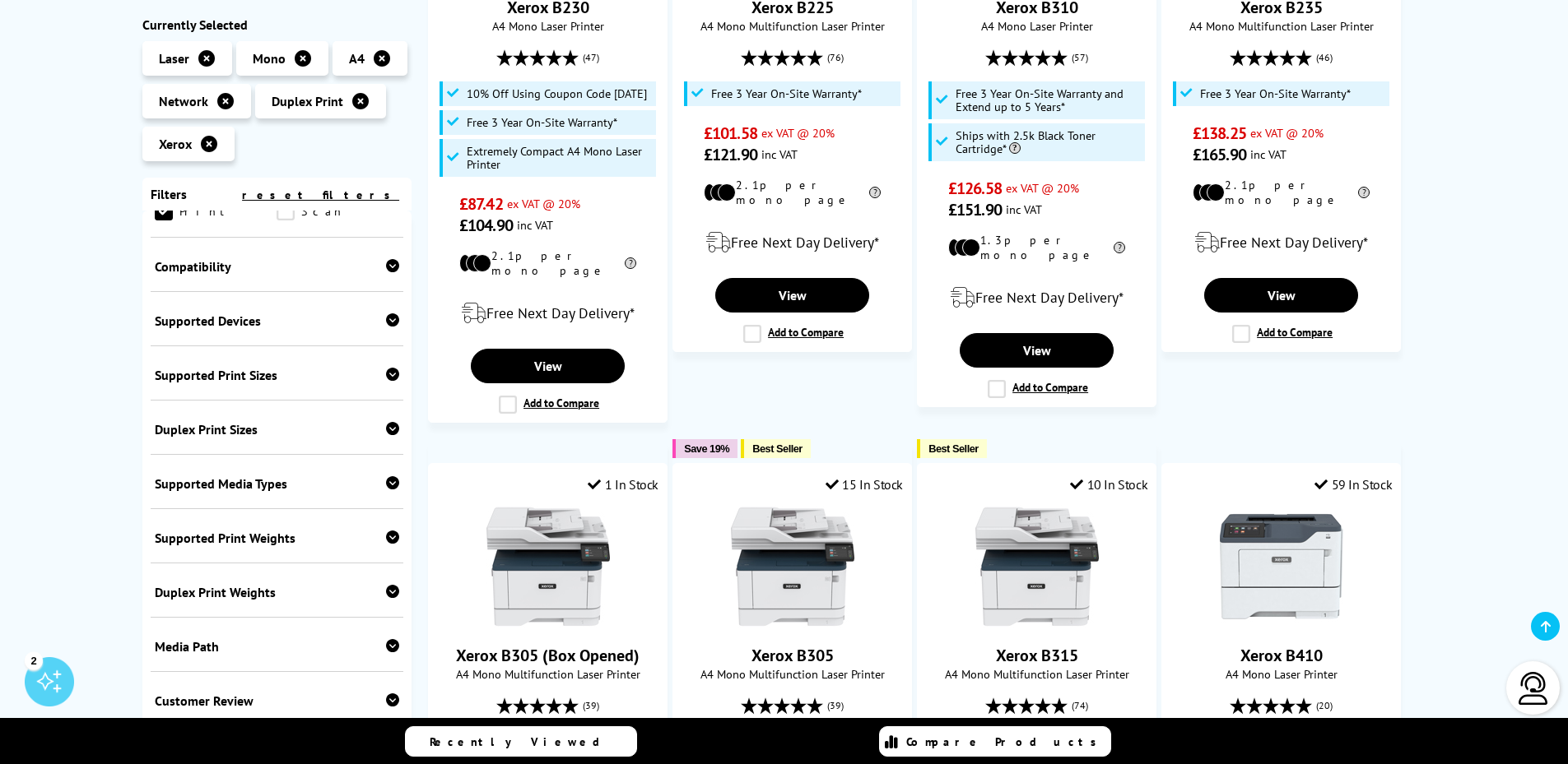
scroll to position [576, 0]
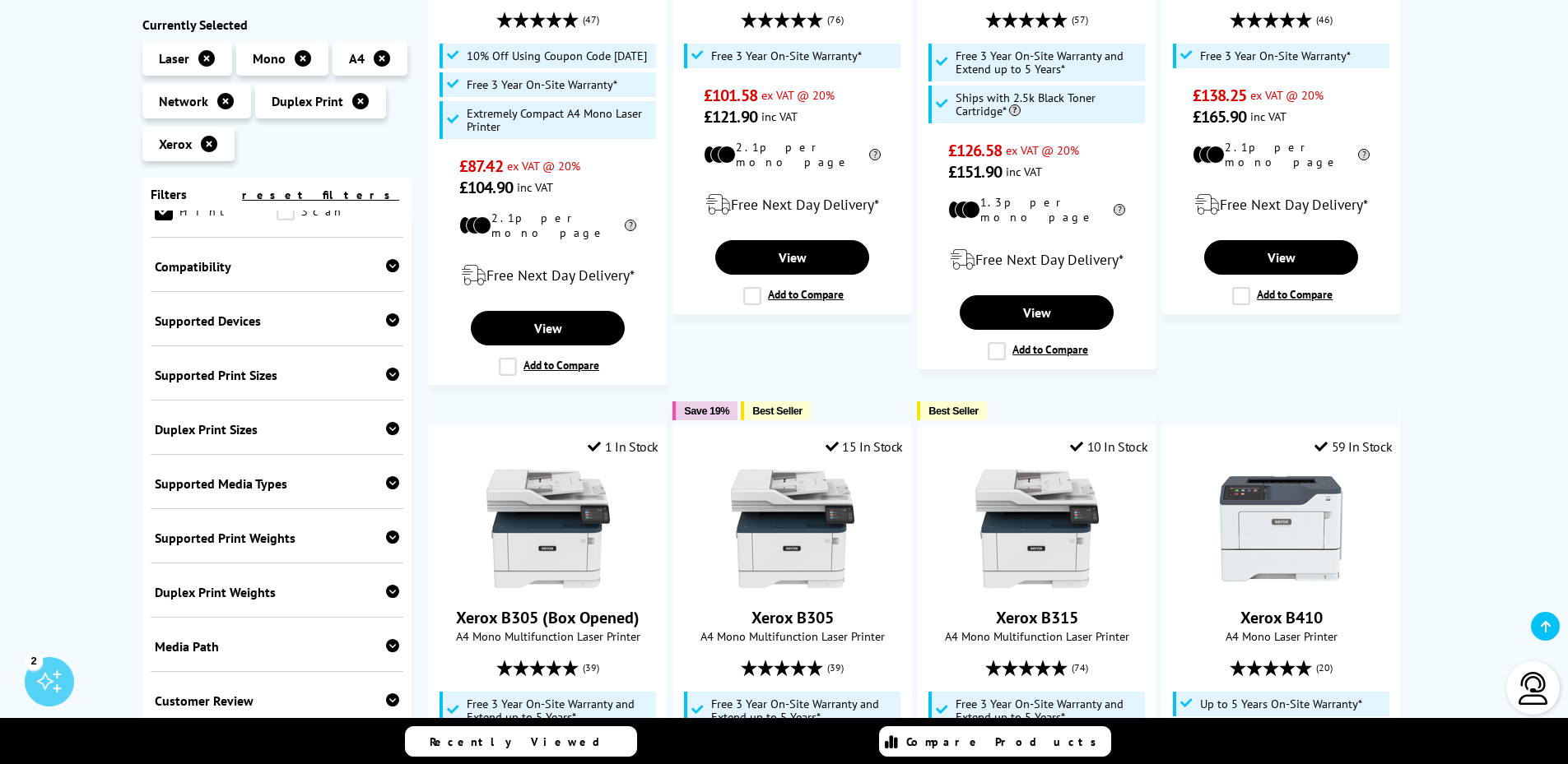
click at [238, 642] on div "Media Path" at bounding box center [277, 647] width 245 height 16
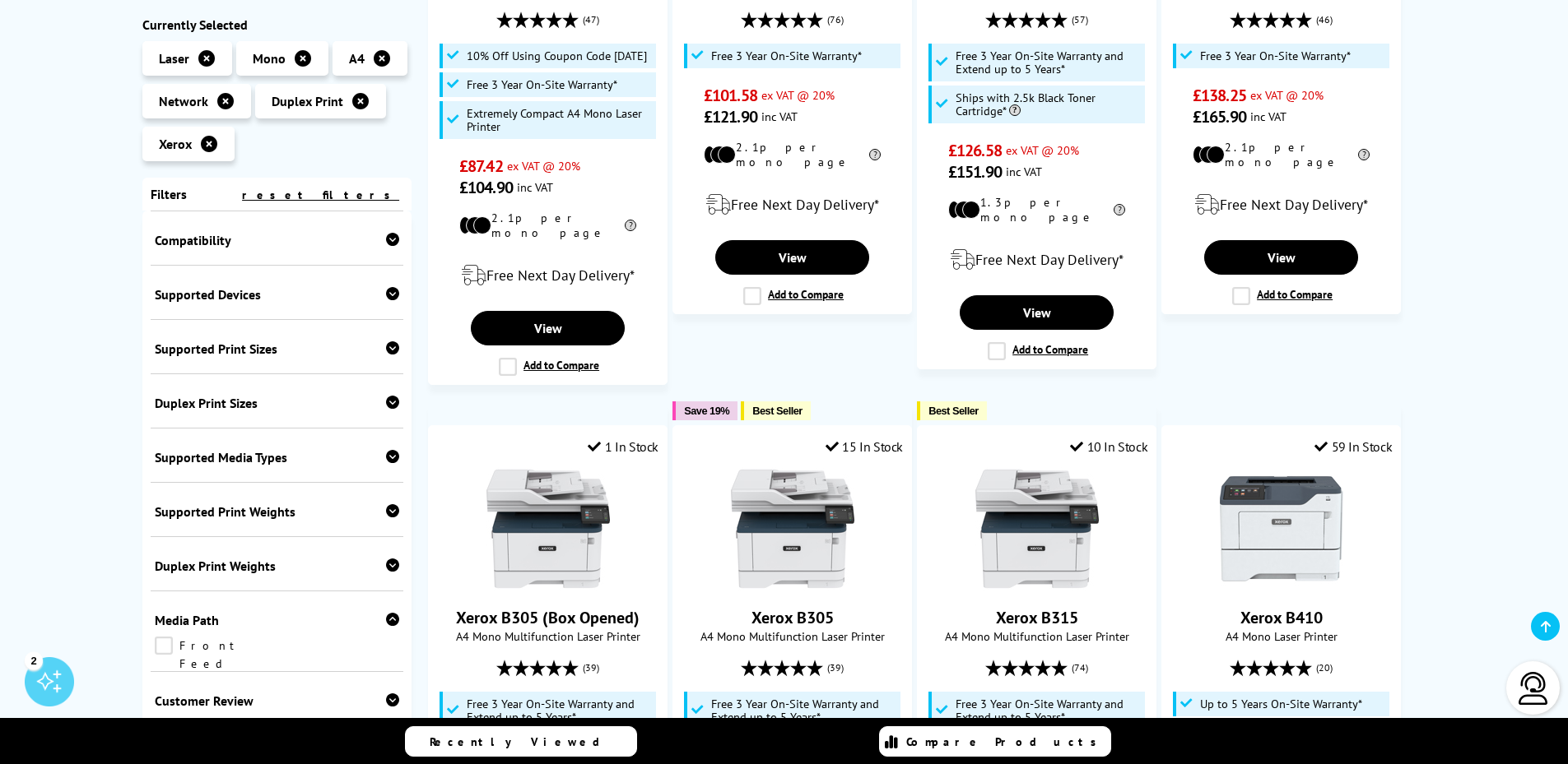
click at [241, 617] on div "Media Path" at bounding box center [277, 620] width 245 height 16
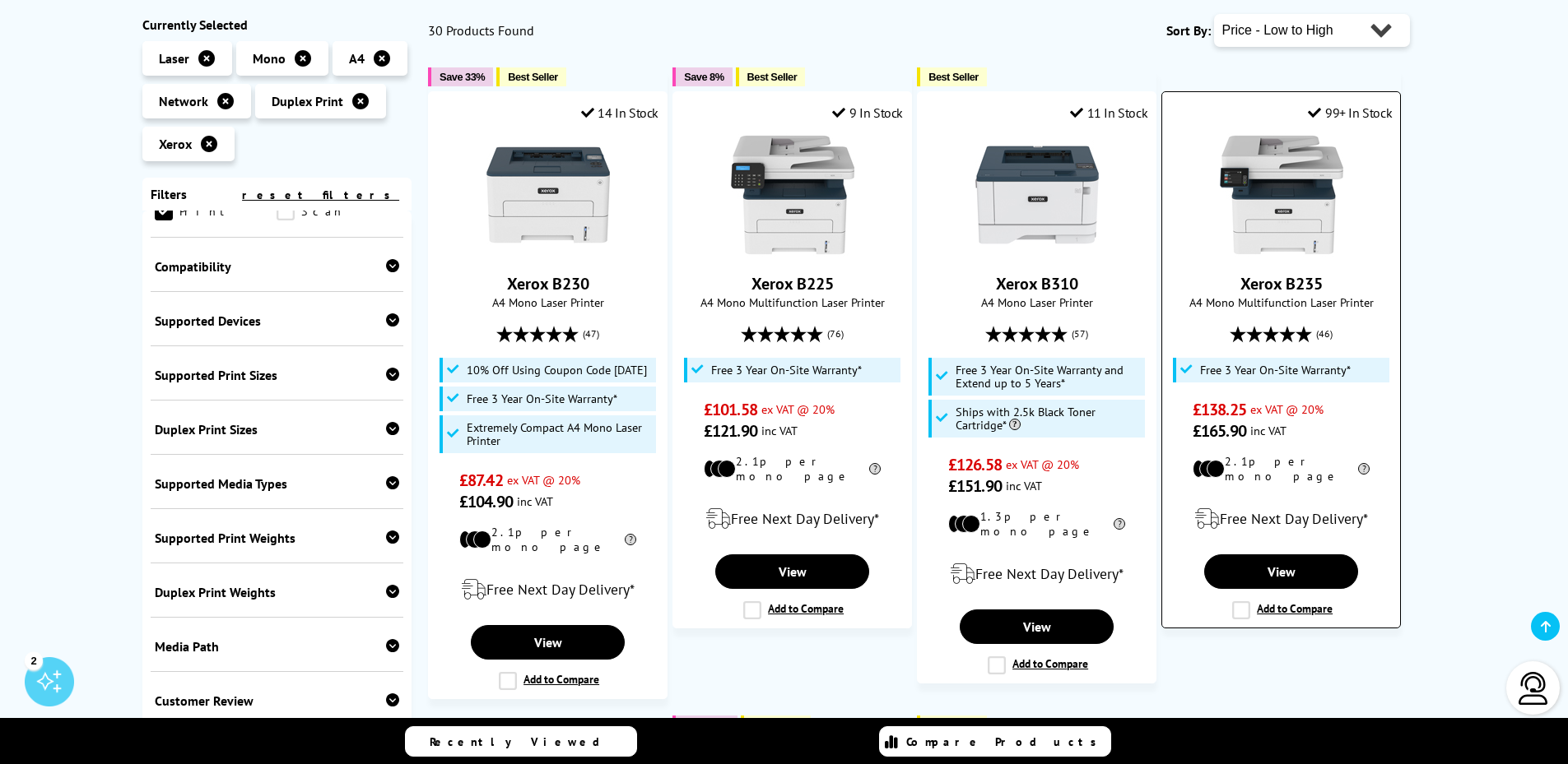
scroll to position [247, 0]
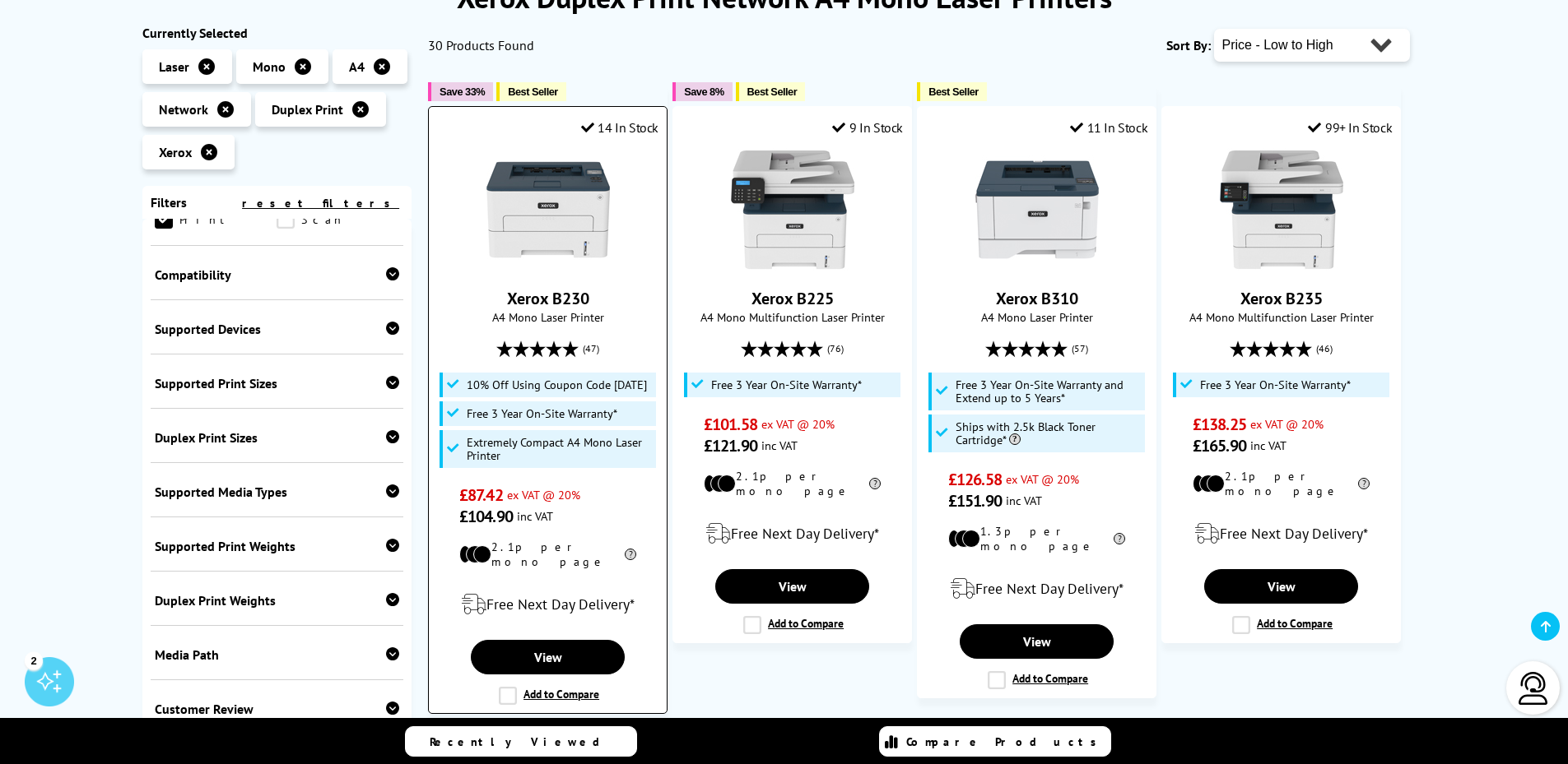
click at [581, 215] on img at bounding box center [548, 210] width 124 height 124
drag, startPoint x: 1053, startPoint y: 223, endPoint x: 1040, endPoint y: 215, distance: 15.3
click at [1053, 223] on img at bounding box center [1037, 210] width 124 height 124
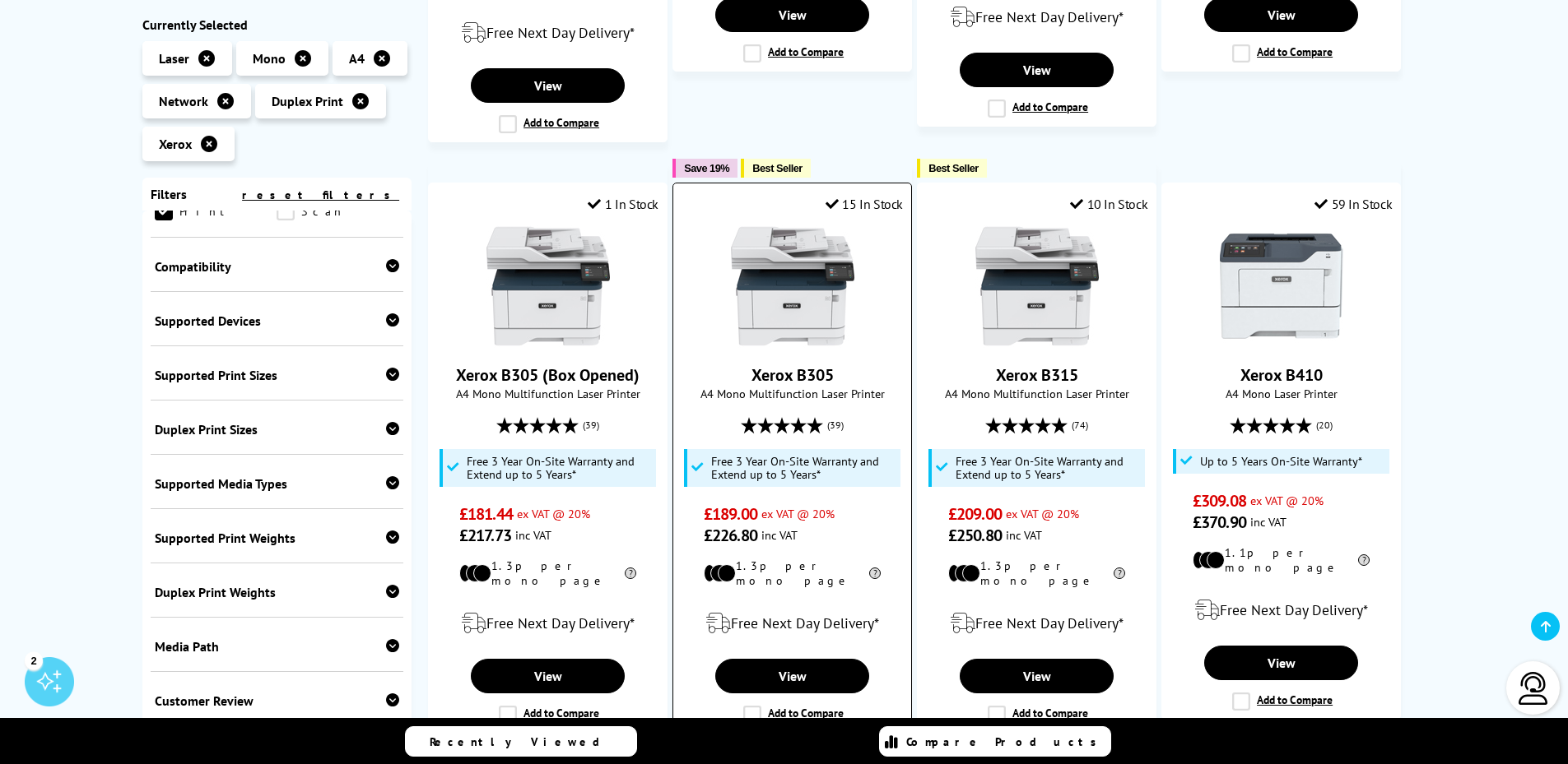
scroll to position [822, 0]
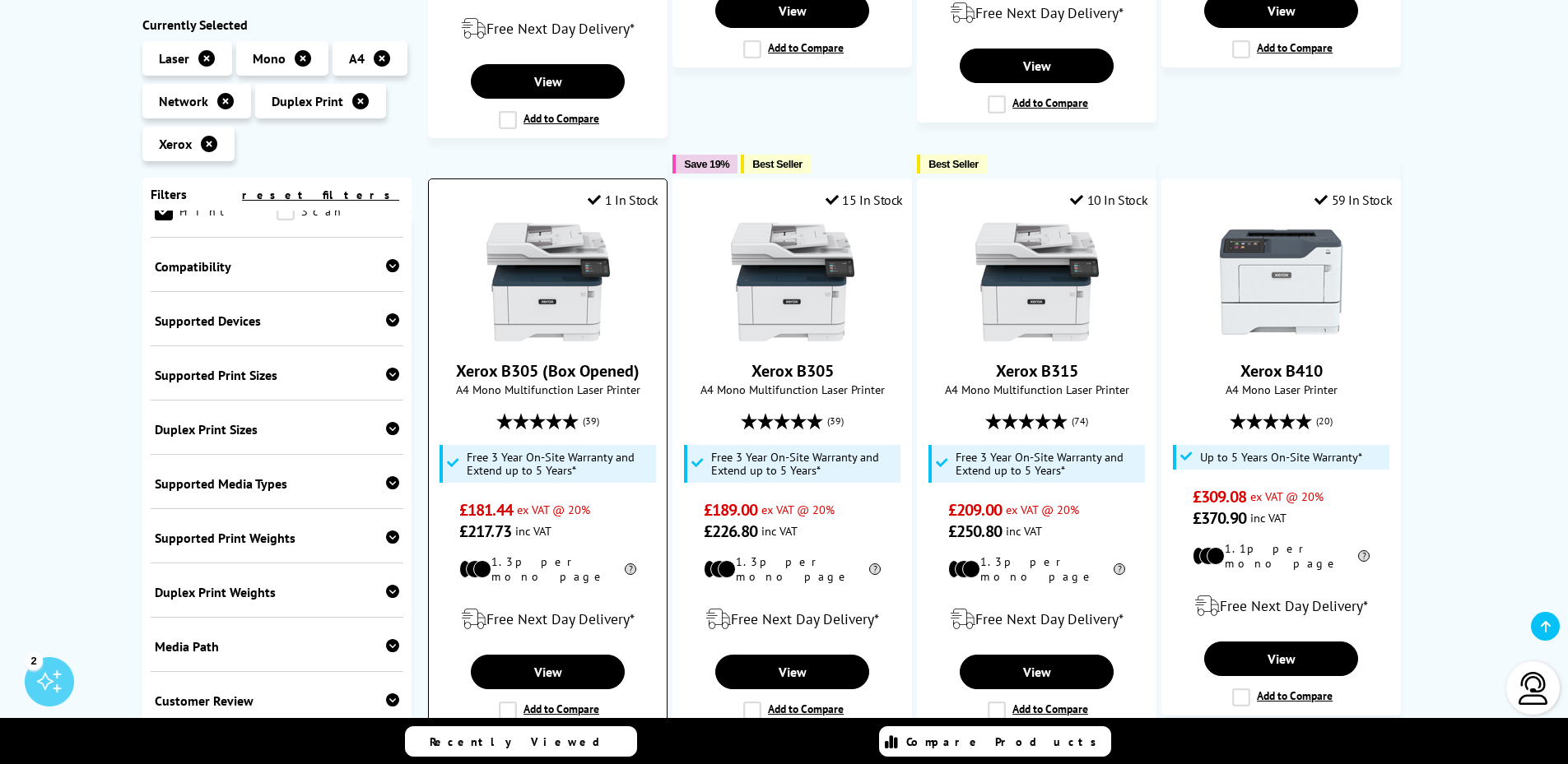
click at [551, 326] on img at bounding box center [548, 283] width 124 height 124
click at [781, 290] on img at bounding box center [793, 283] width 124 height 124
click at [1021, 326] on img at bounding box center [1037, 283] width 124 height 124
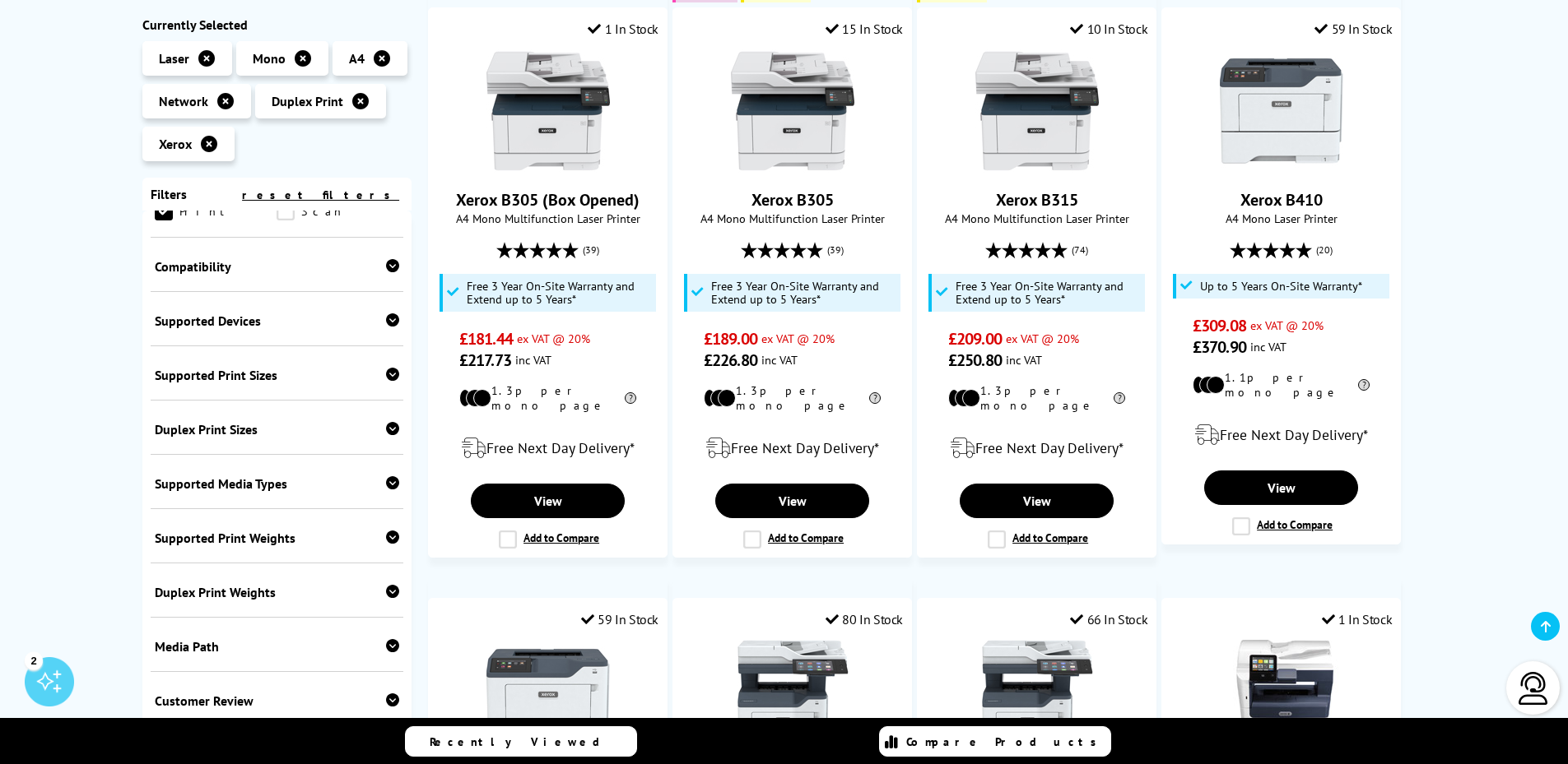
scroll to position [987, 0]
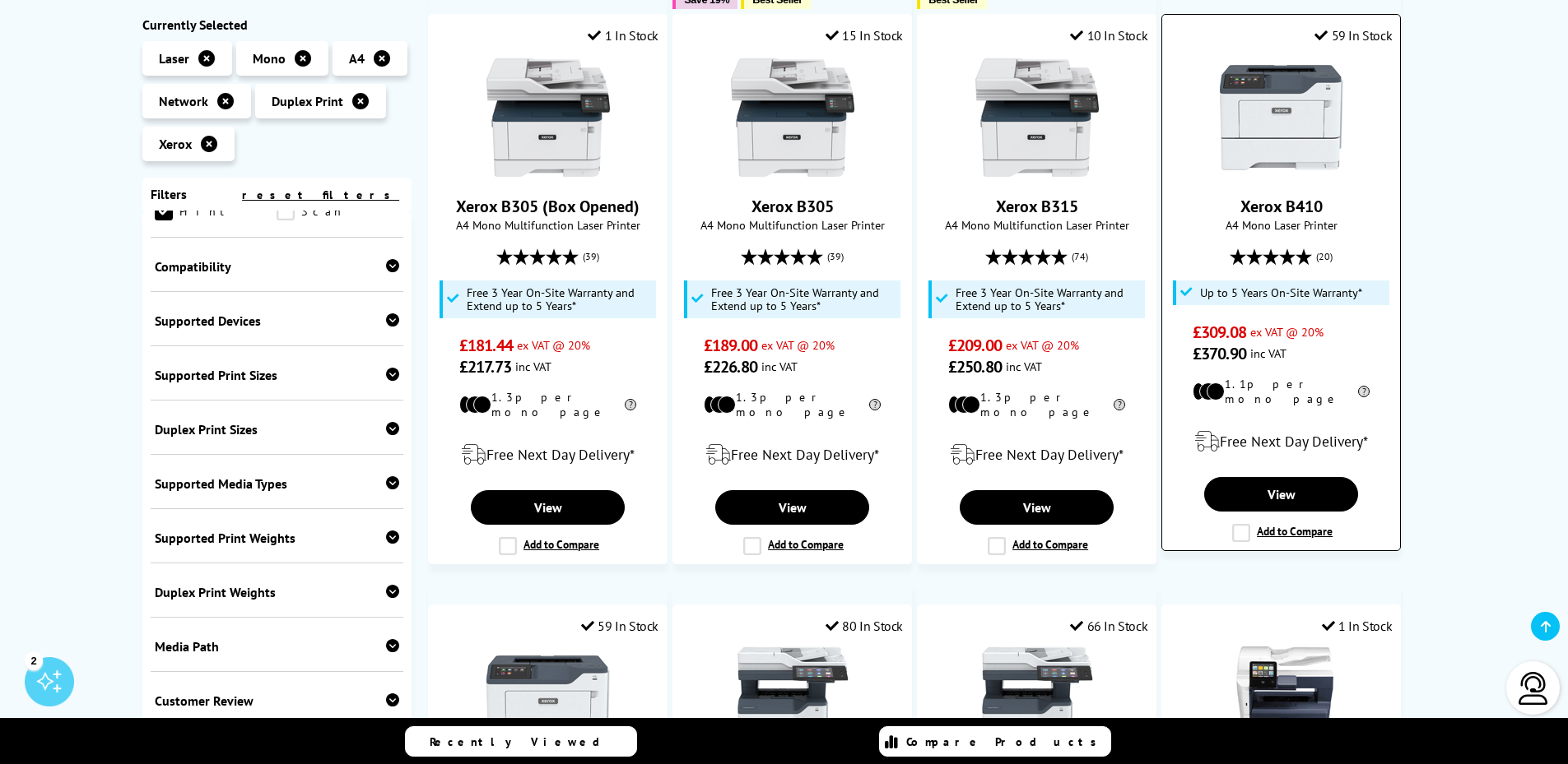
click at [1309, 152] on img at bounding box center [1282, 118] width 124 height 124
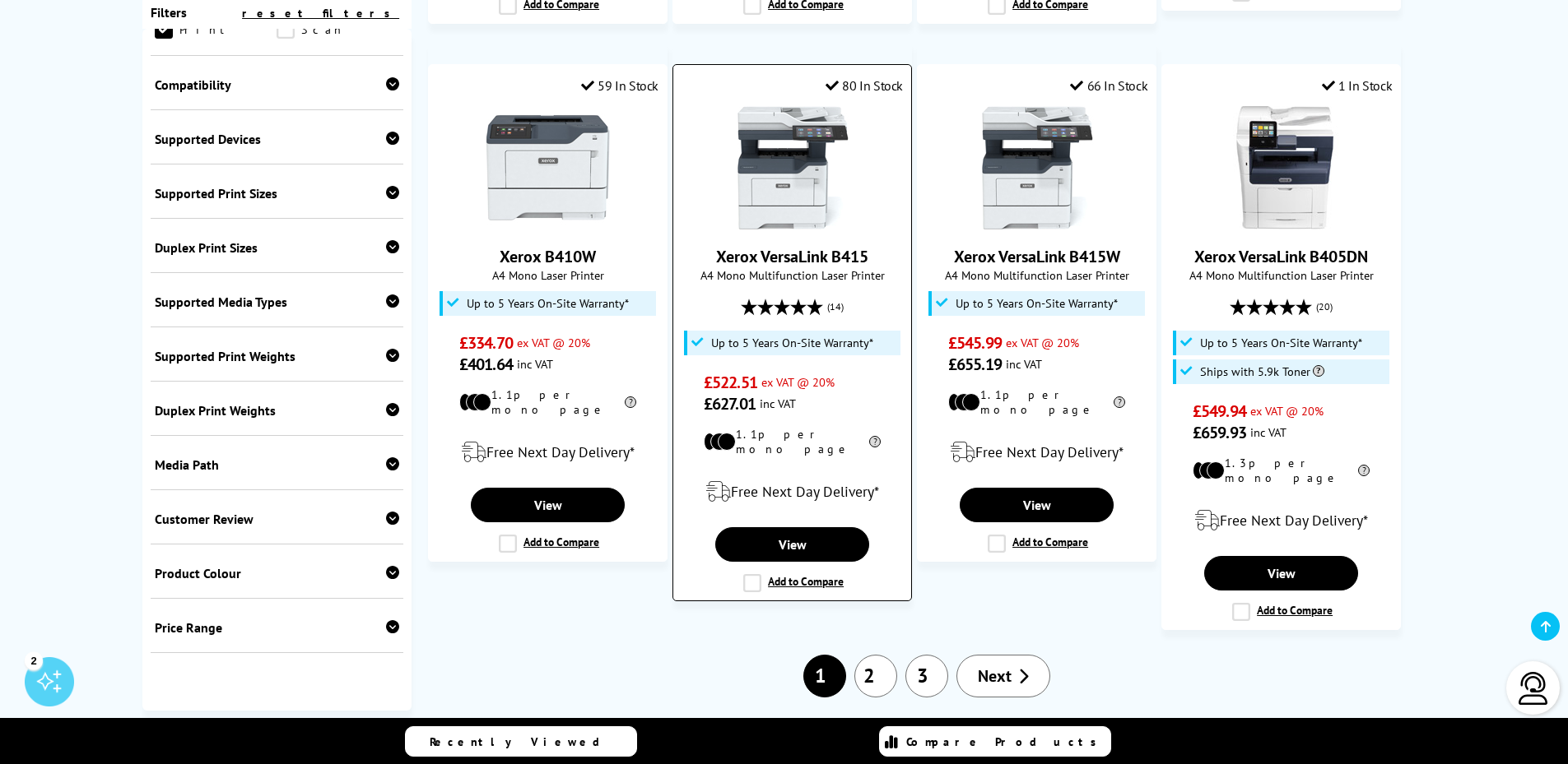
scroll to position [1563, 0]
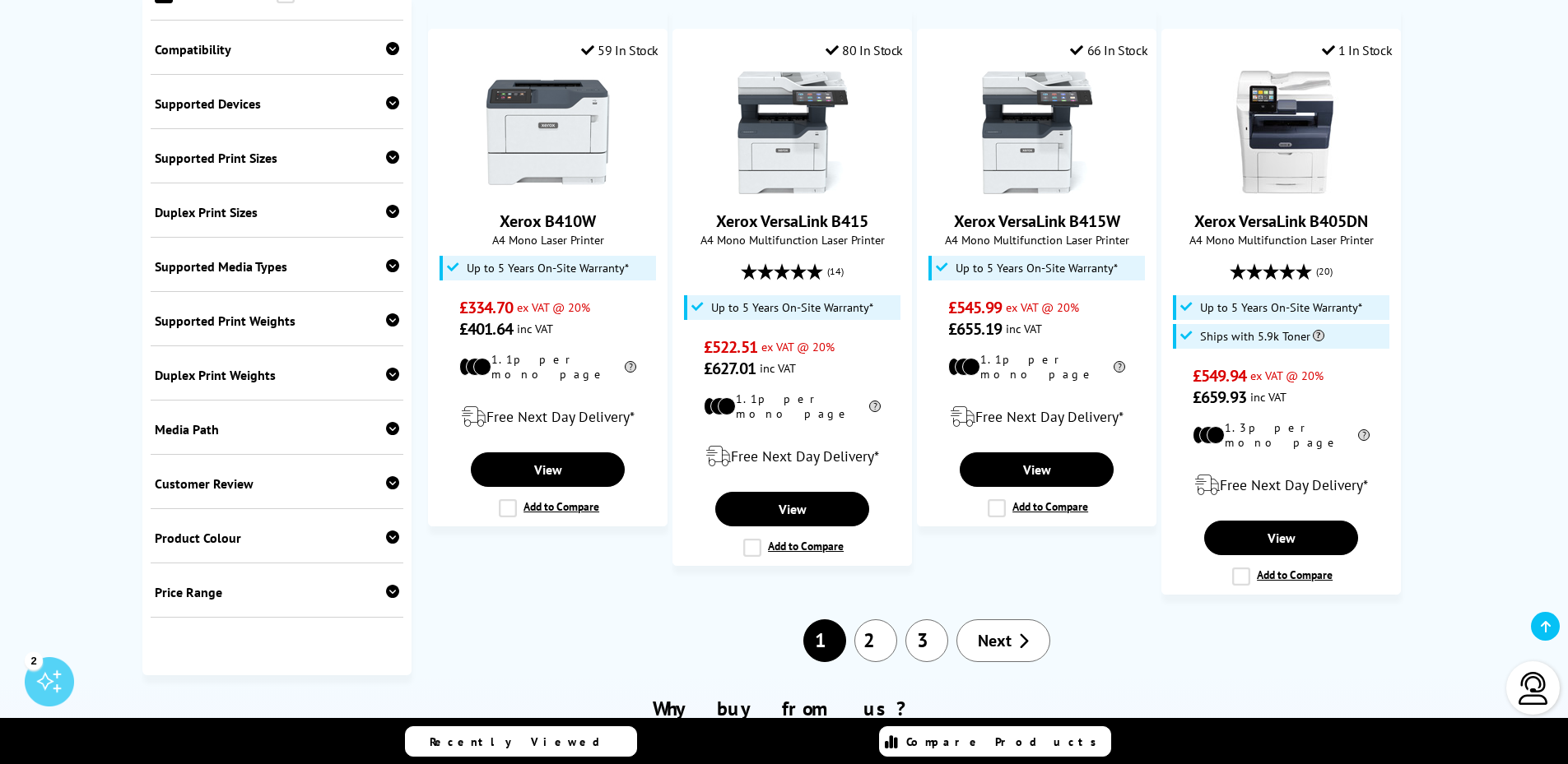
click at [892, 620] on link "2" at bounding box center [875, 640] width 43 height 43
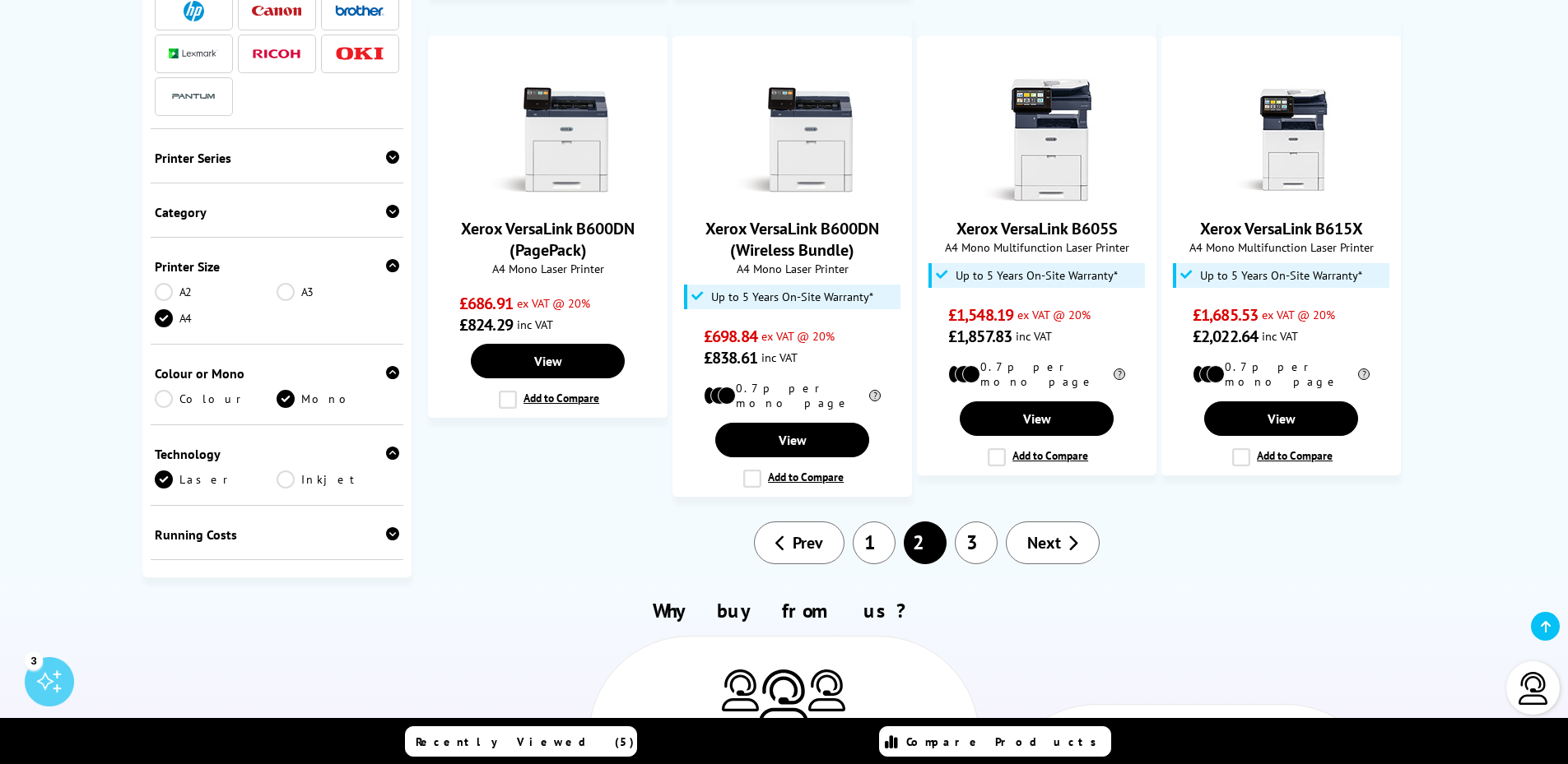
scroll to position [1481, 0]
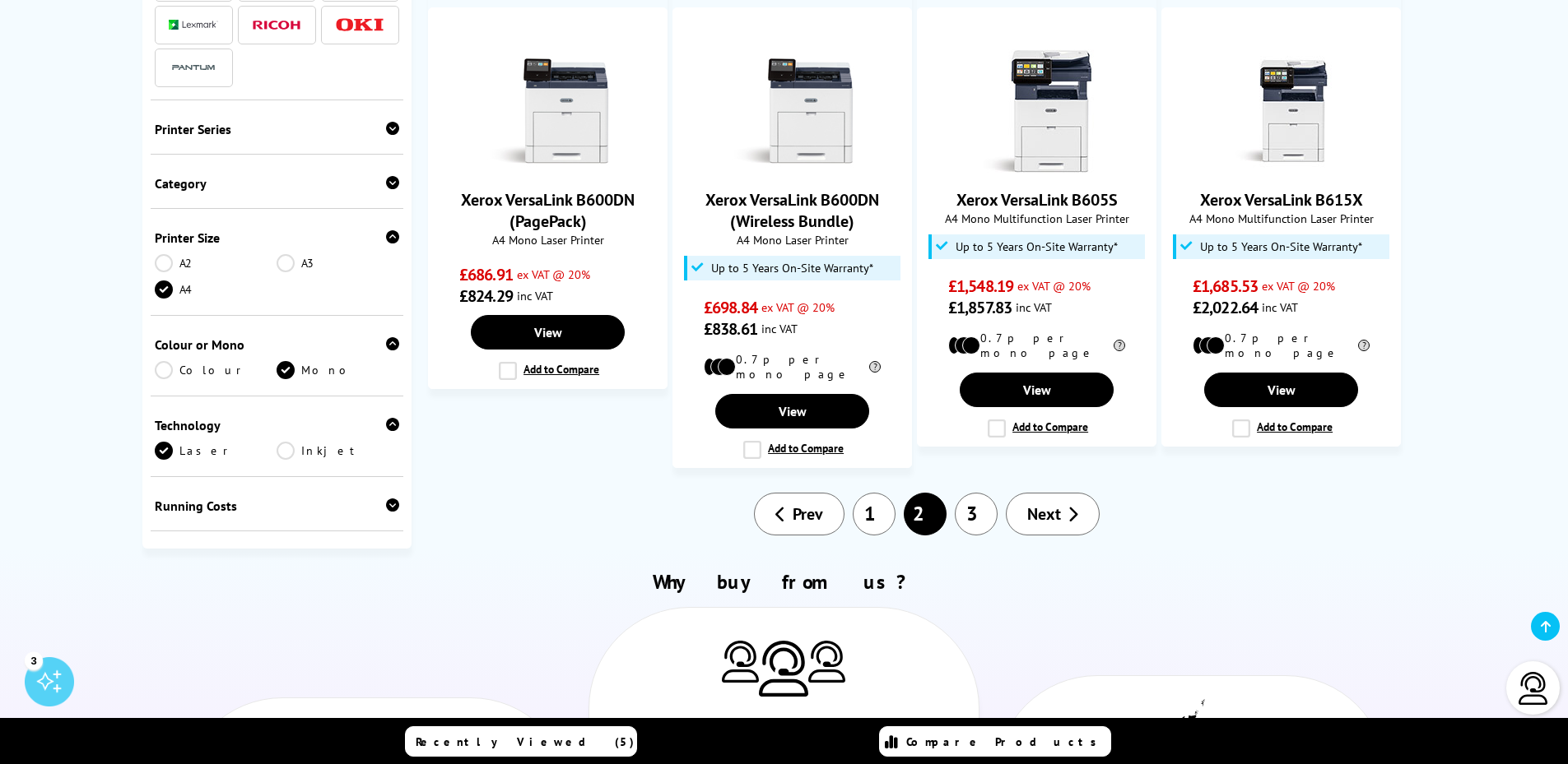
click at [990, 492] on link "3" at bounding box center [975, 513] width 43 height 43
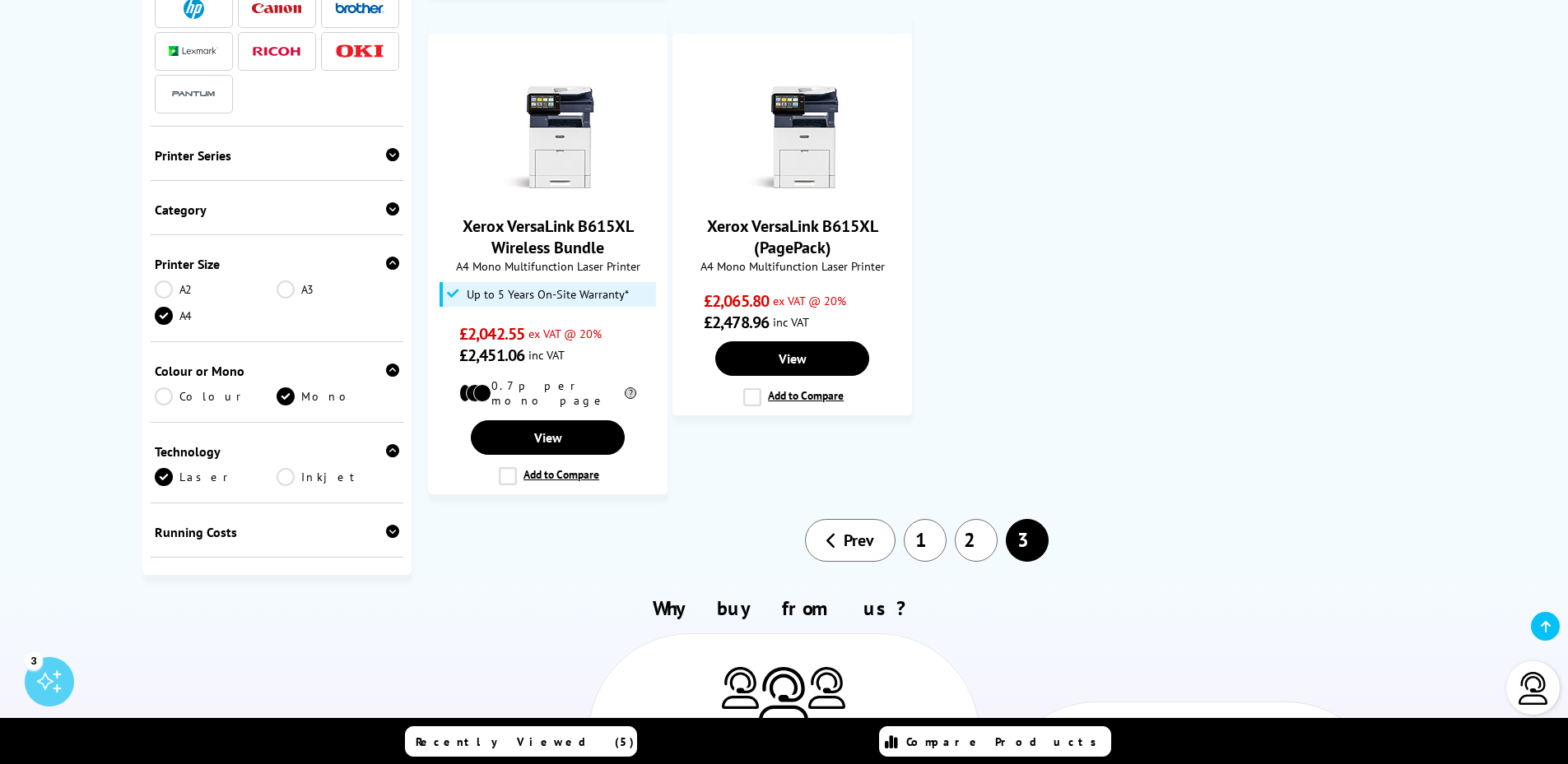
scroll to position [905, 0]
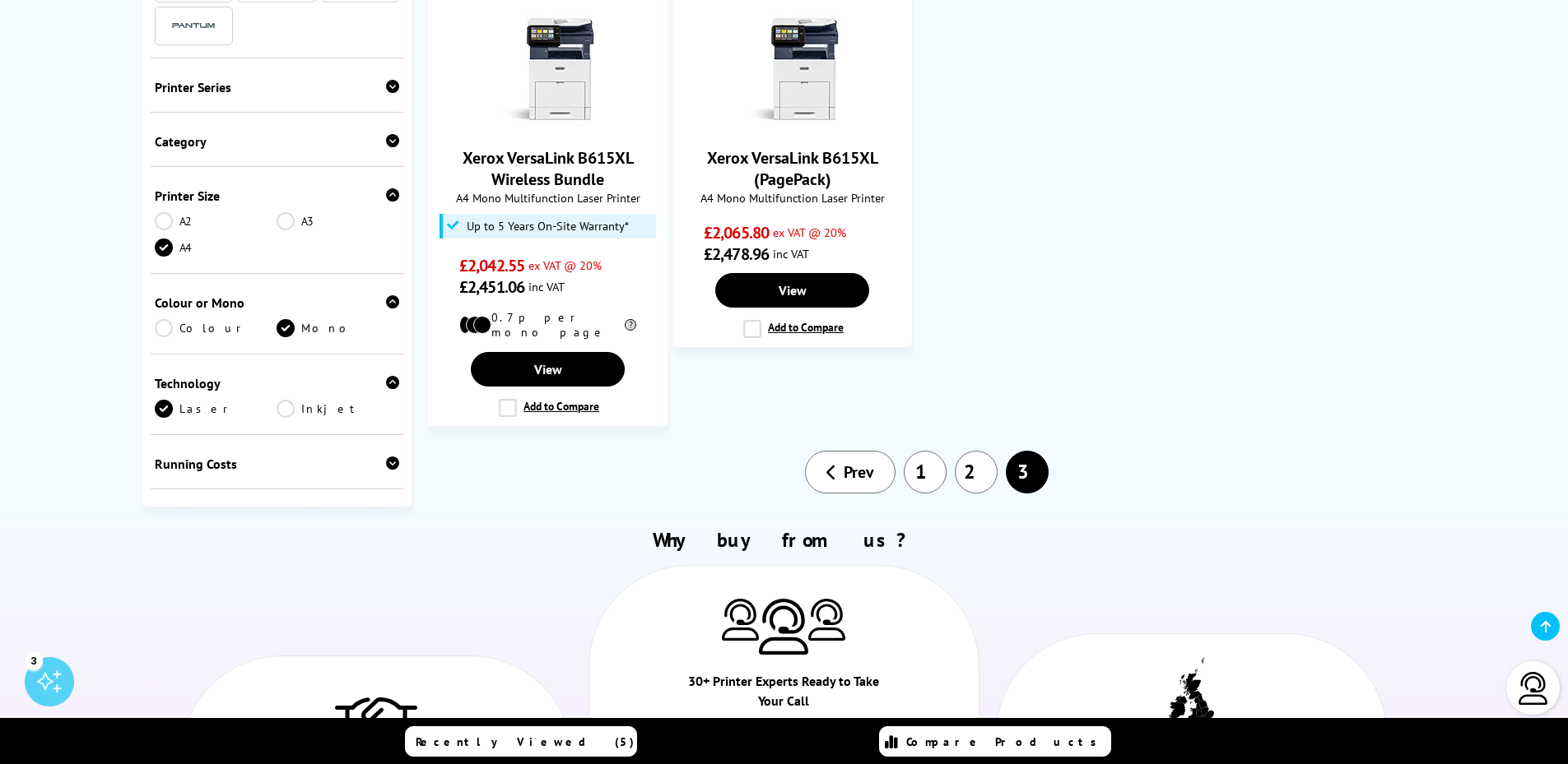
click at [920, 456] on link "1" at bounding box center [924, 471] width 43 height 43
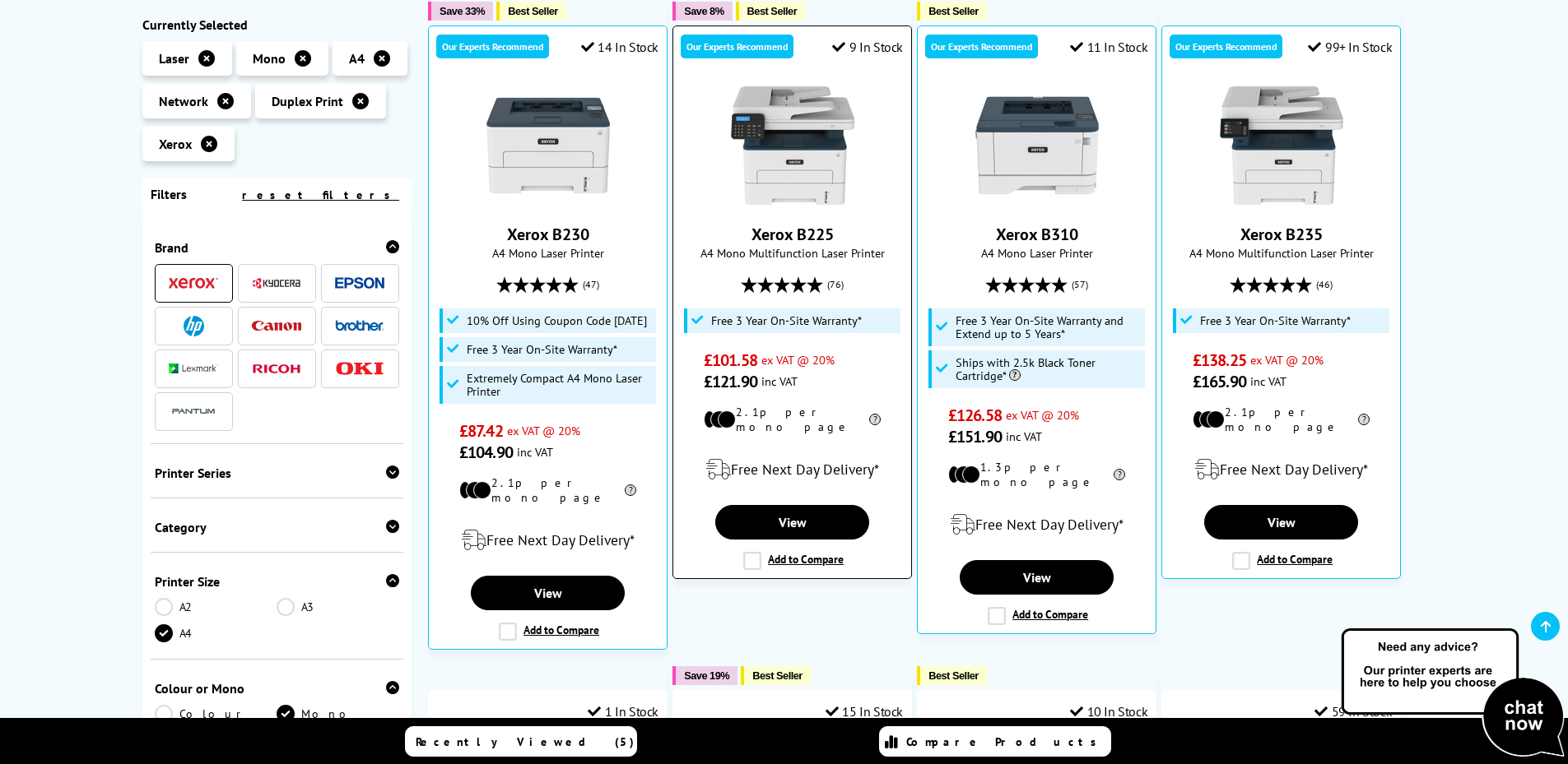
scroll to position [329, 0]
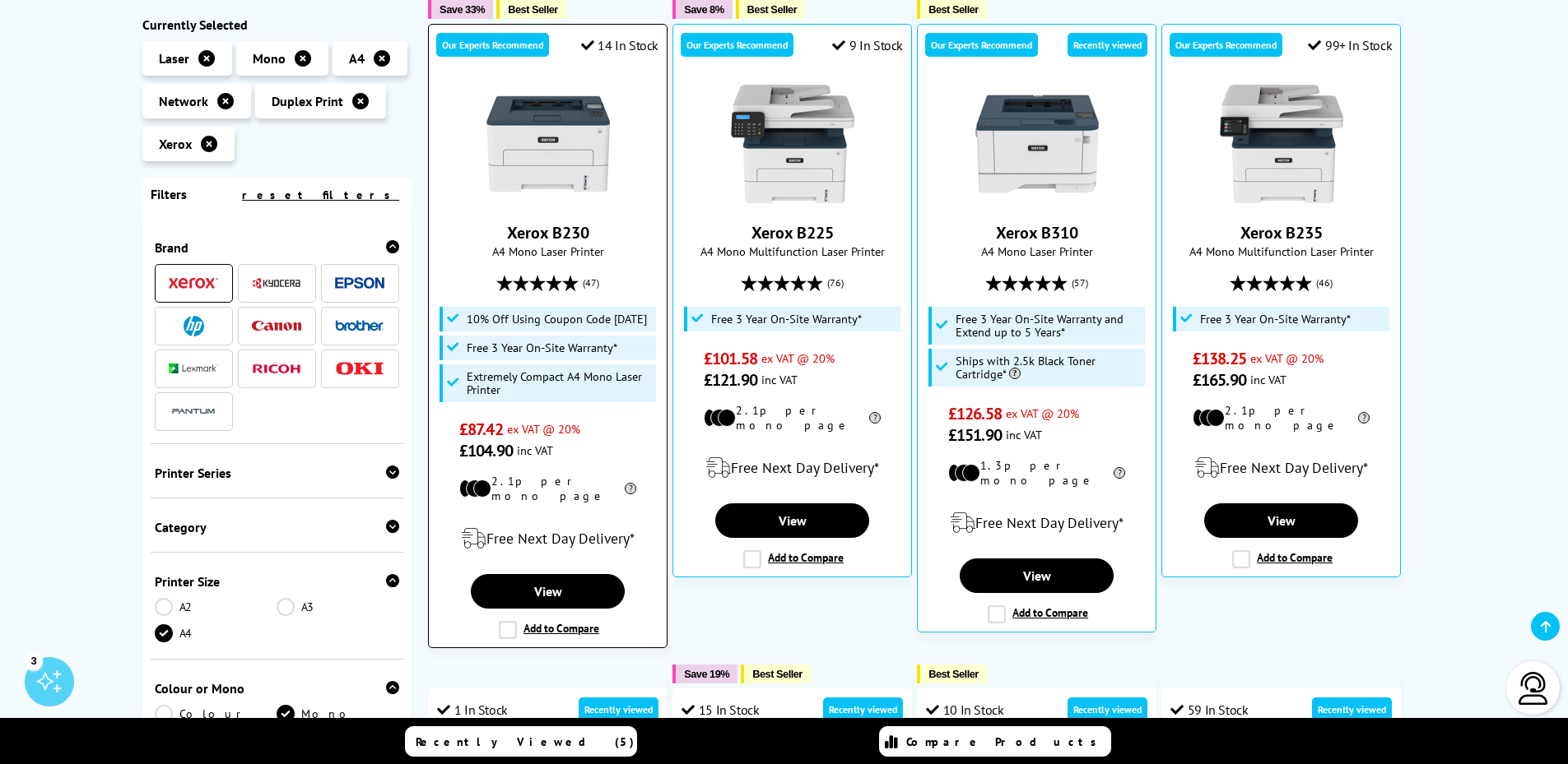
click at [553, 156] on img at bounding box center [548, 144] width 124 height 124
